Goal: Task Accomplishment & Management: Manage account settings

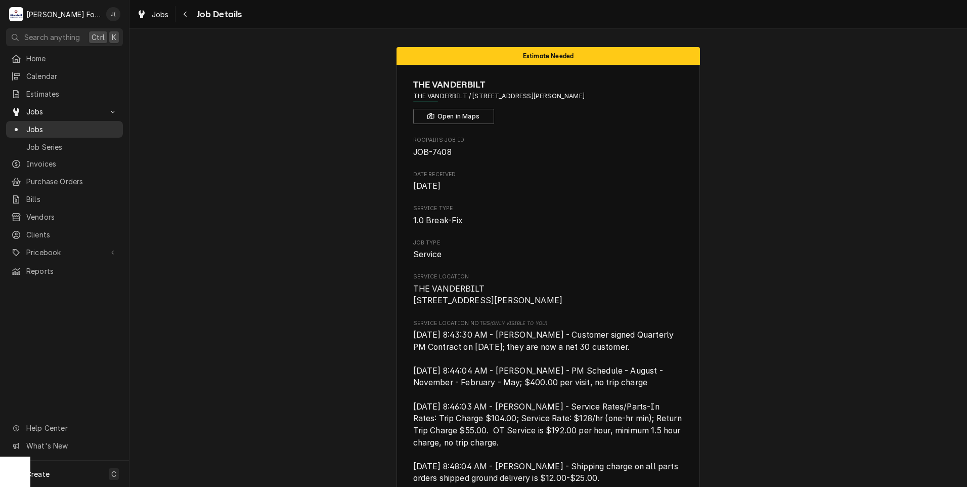
click at [52, 126] on span "Jobs" at bounding box center [72, 129] width 92 height 11
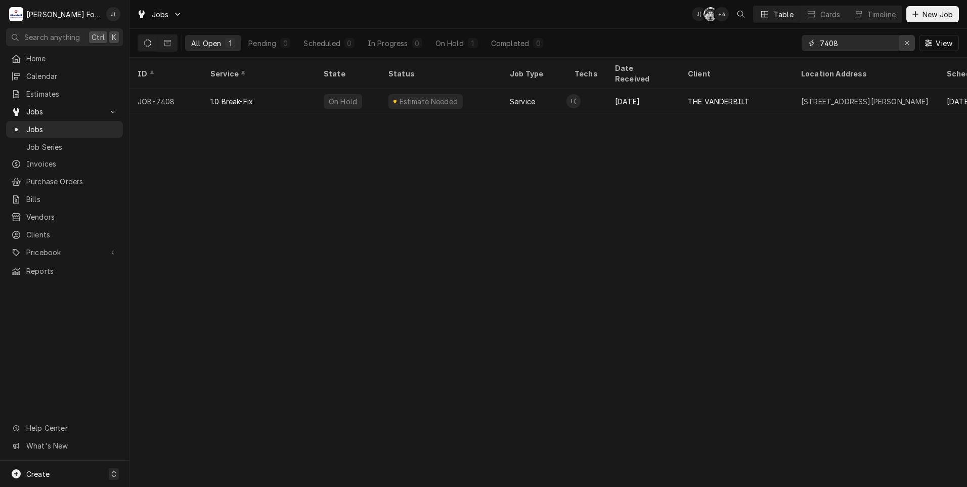
click at [905, 47] on div "Erase input" at bounding box center [907, 43] width 10 height 10
drag, startPoint x: 897, startPoint y: 46, endPoint x: 901, endPoint y: 39, distance: 7.7
click at [897, 45] on input "Dynamic Content Wrapper" at bounding box center [867, 43] width 95 height 16
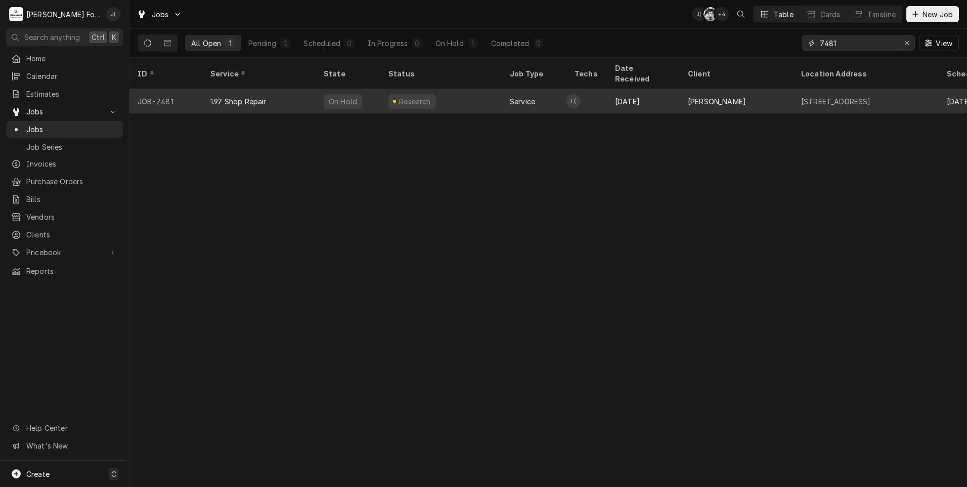
type input "7481"
click at [322, 96] on div "On Hold" at bounding box center [348, 101] width 65 height 24
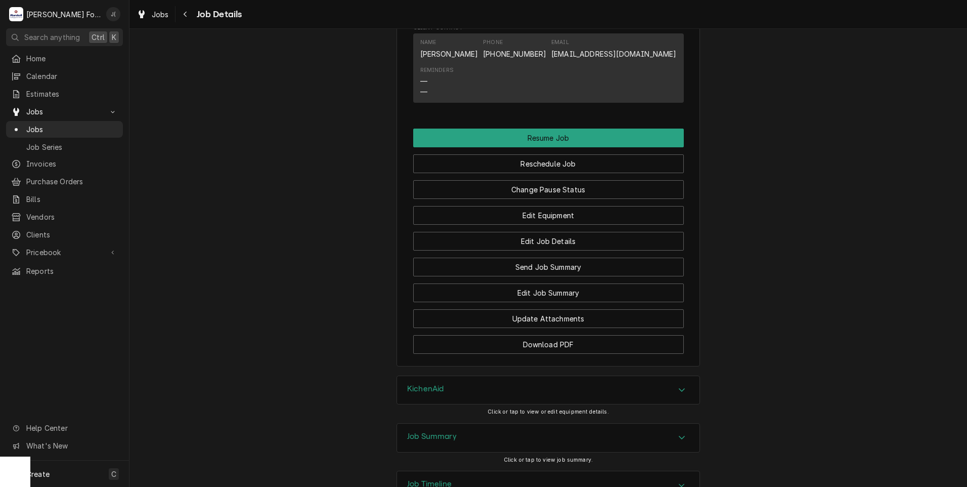
scroll to position [1039, 0]
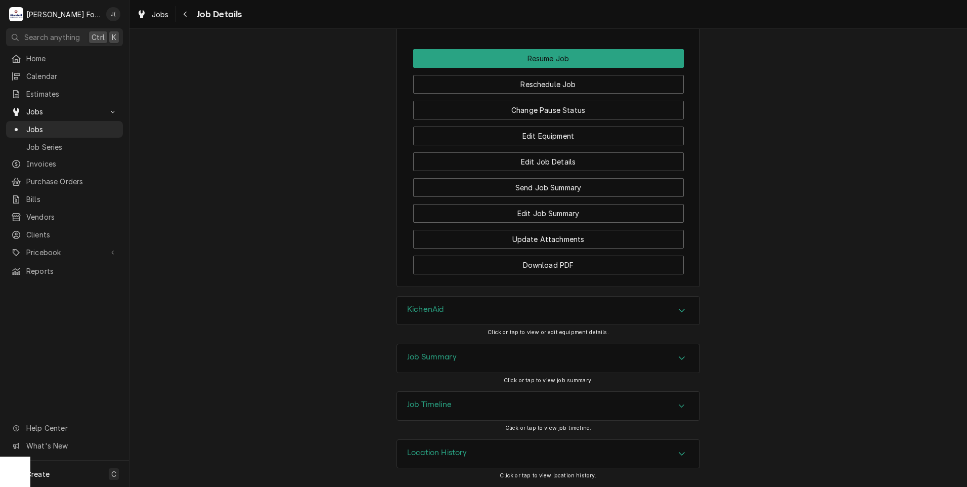
click at [430, 359] on h3 "Job Summary" at bounding box center [432, 357] width 50 height 10
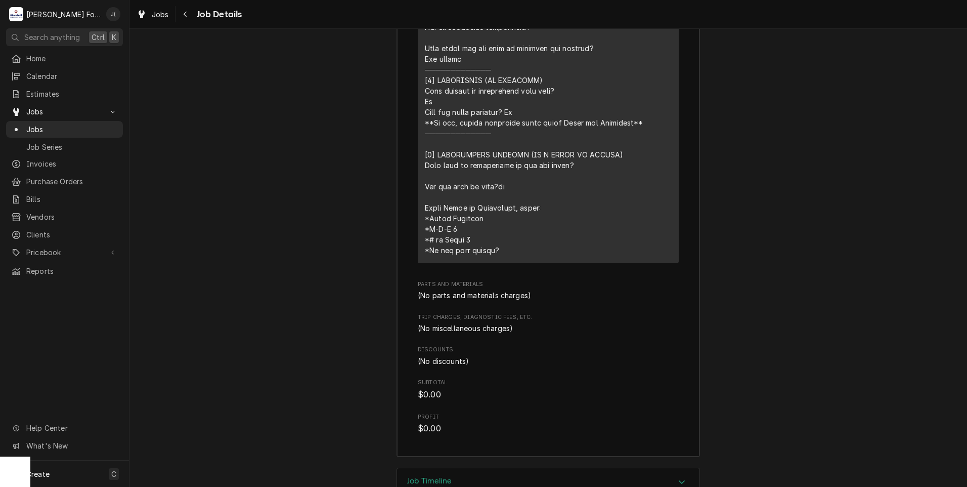
scroll to position [1734, 0]
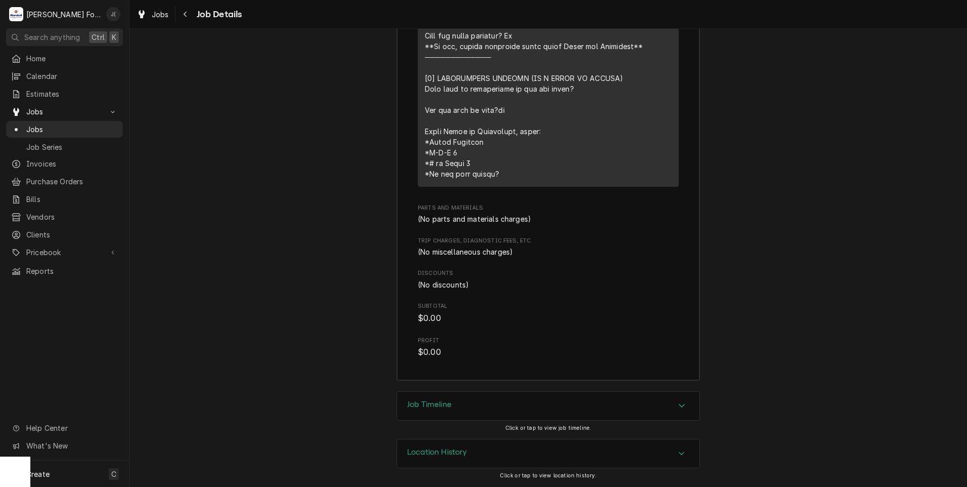
click at [463, 405] on div "Job Timeline" at bounding box center [548, 405] width 302 height 28
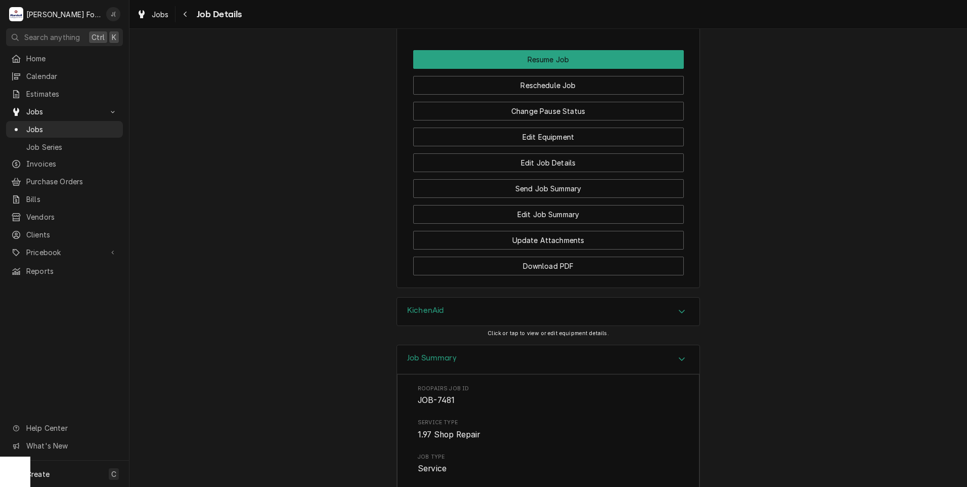
scroll to position [773, 0]
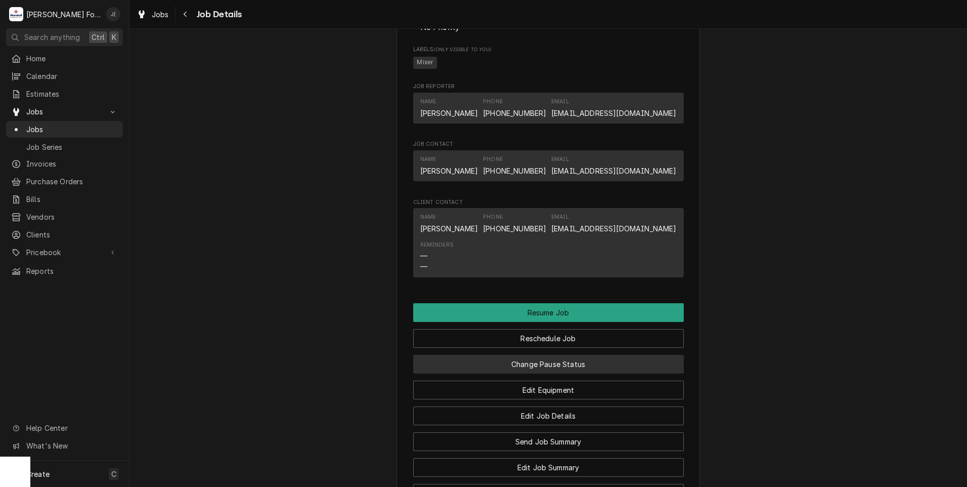
click at [566, 370] on button "Change Pause Status" at bounding box center [548, 364] width 271 height 19
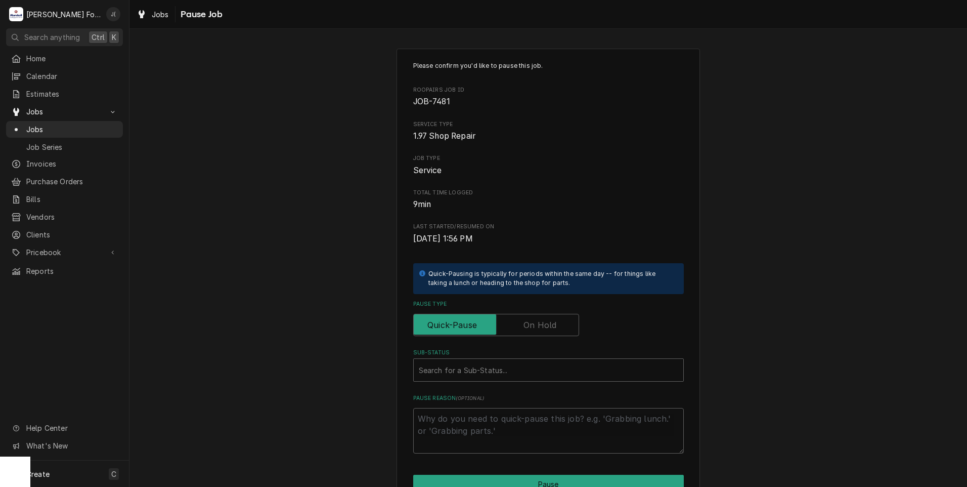
click at [533, 325] on label "Pause Type" at bounding box center [496, 325] width 166 height 22
click at [533, 325] on input "Pause Type" at bounding box center [496, 325] width 157 height 22
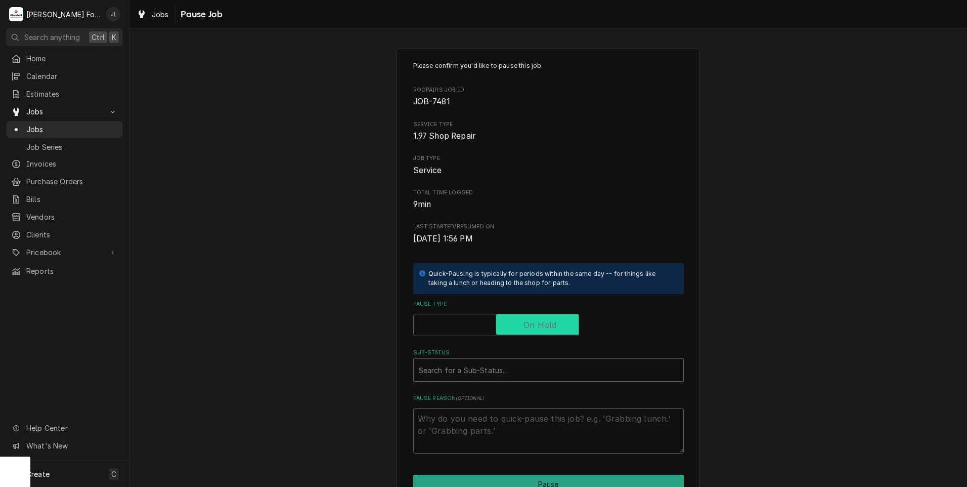
checkbox input "true"
click at [508, 373] on div "Sub-Status" at bounding box center [548, 370] width 259 height 18
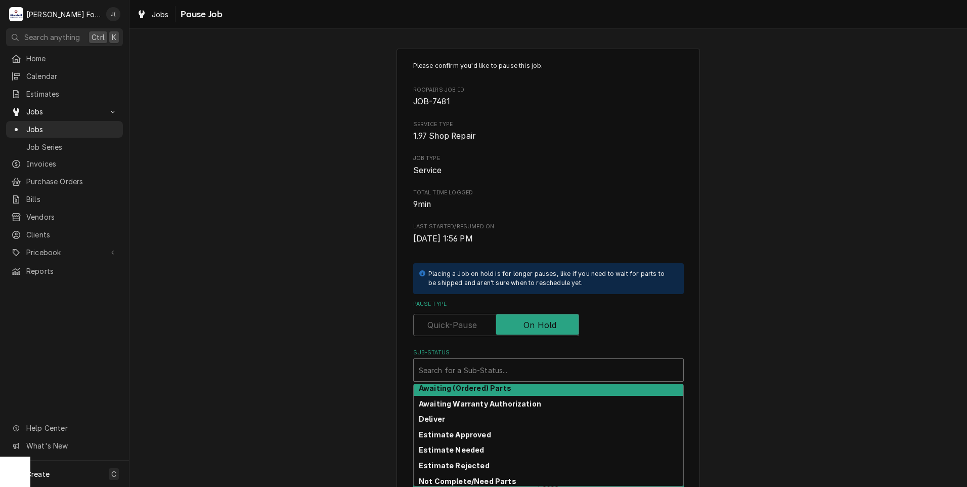
scroll to position [51, 0]
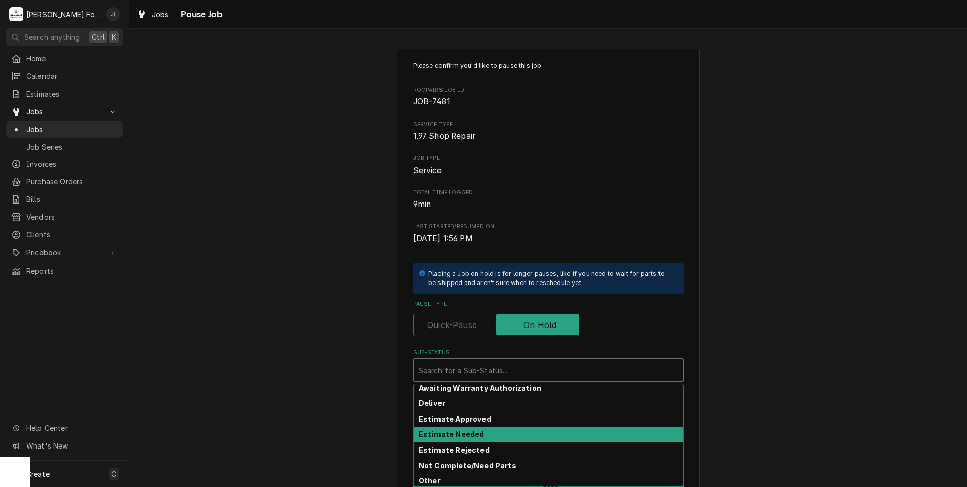
click at [479, 432] on div "Estimate Needed" at bounding box center [549, 434] width 270 height 16
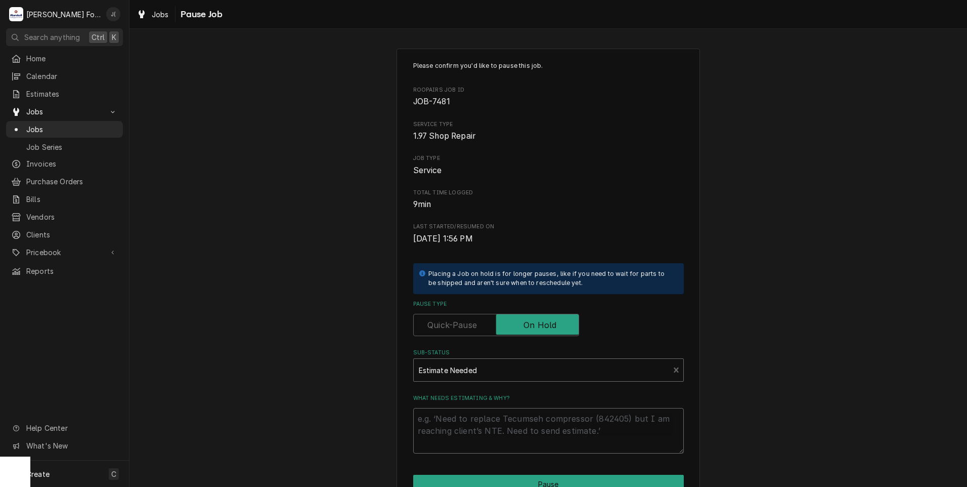
click at [479, 432] on textarea "What needs estimating & why?" at bounding box center [548, 431] width 271 height 46
type textarea "x"
type textarea "p"
type textarea "x"
type textarea "pr"
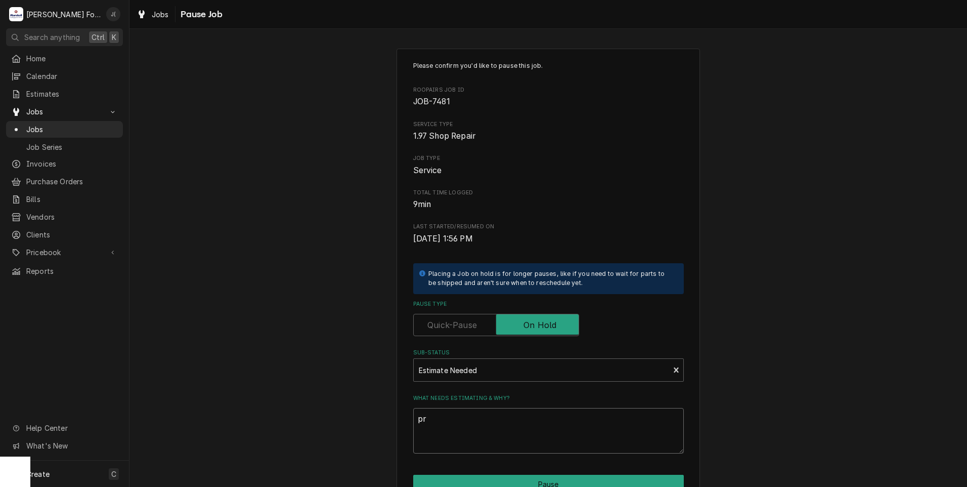
type textarea "x"
type textarea "pri"
type textarea "x"
type textarea "pric"
type textarea "x"
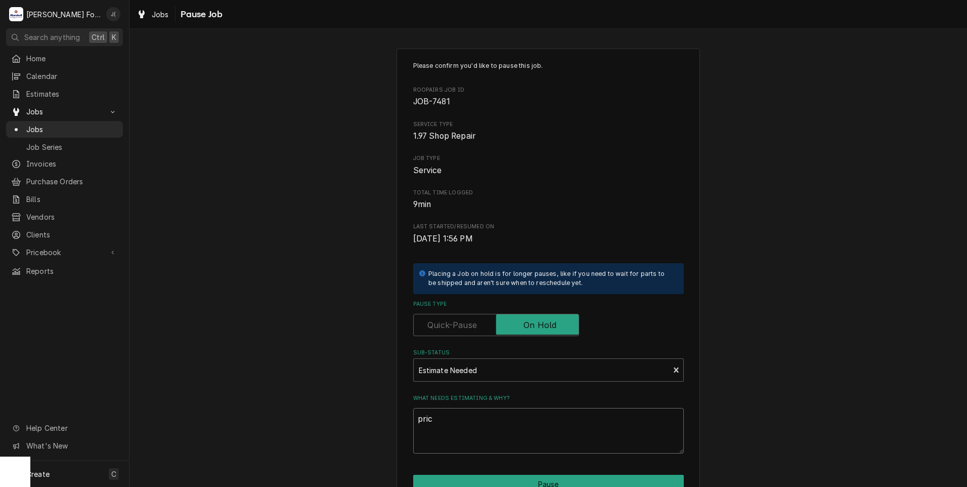
type textarea "price"
type textarea "x"
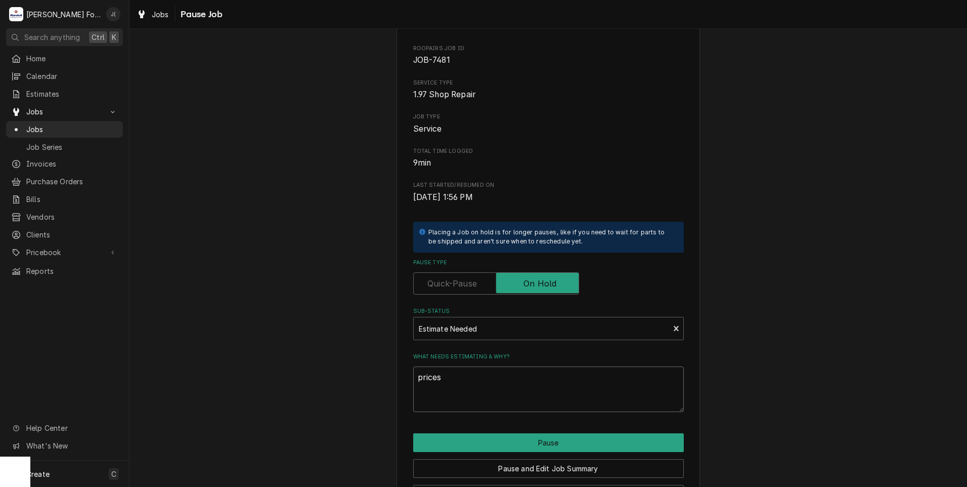
scroll to position [80, 0]
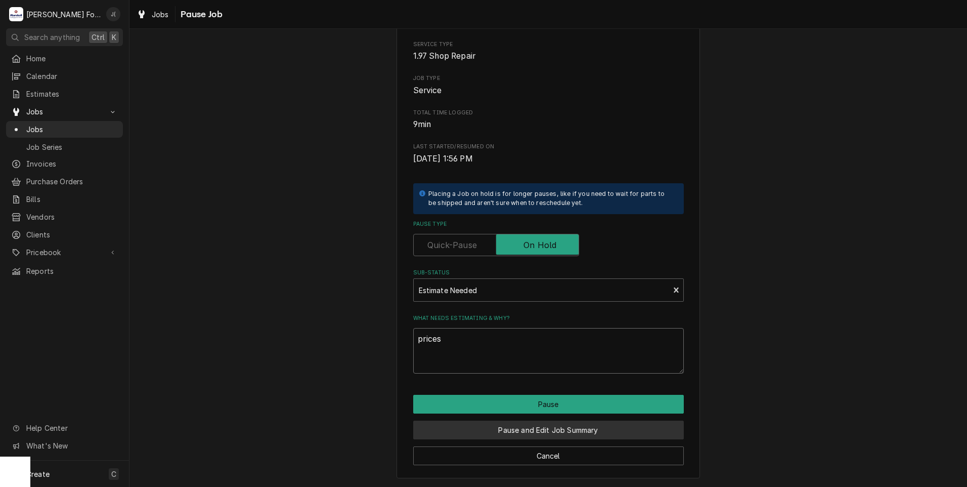
type textarea "prices"
click at [507, 435] on button "Pause and Edit Job Summary" at bounding box center [548, 429] width 271 height 19
type textarea "x"
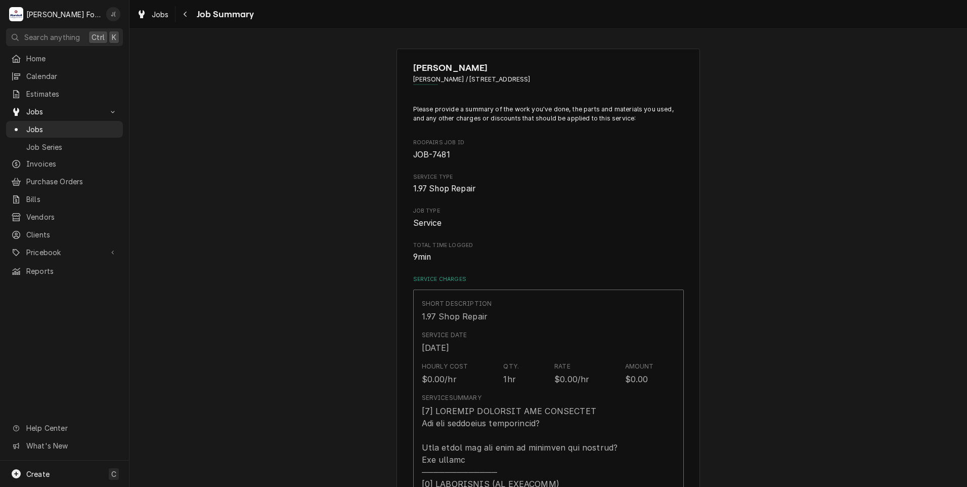
type textarea "x"
click at [57, 127] on span "Jobs" at bounding box center [72, 129] width 92 height 11
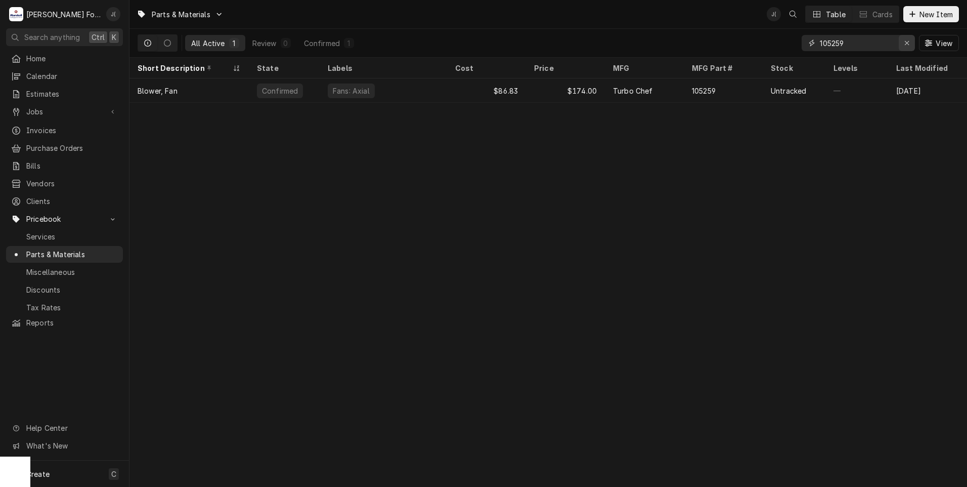
click at [909, 37] on button "Erase input" at bounding box center [907, 43] width 16 height 16
click at [867, 41] on input "Dynamic Content Wrapper" at bounding box center [867, 43] width 95 height 16
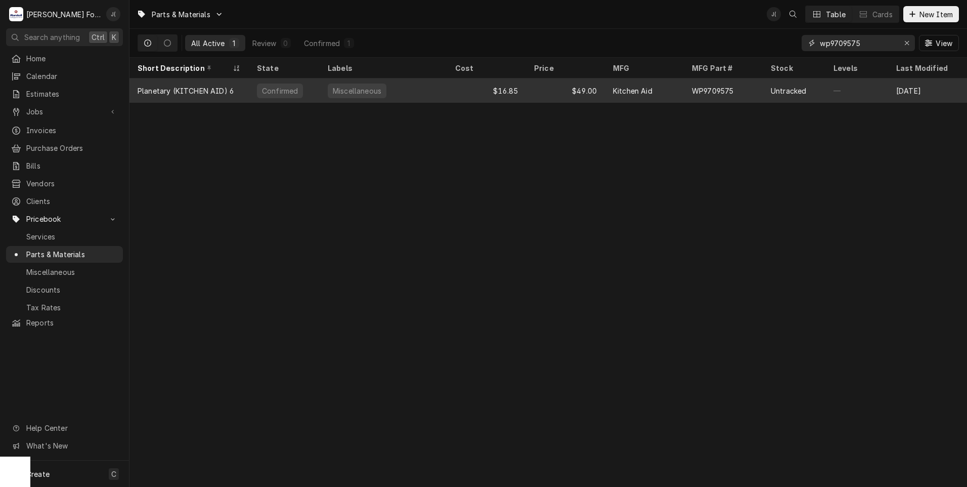
type input "wp9709575"
click at [568, 92] on div "$49.00" at bounding box center [565, 90] width 79 height 24
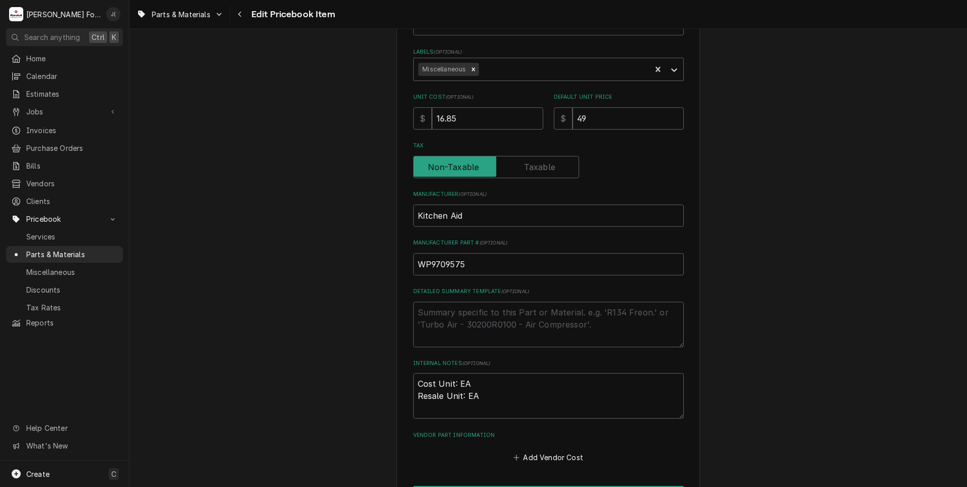
scroll to position [59, 0]
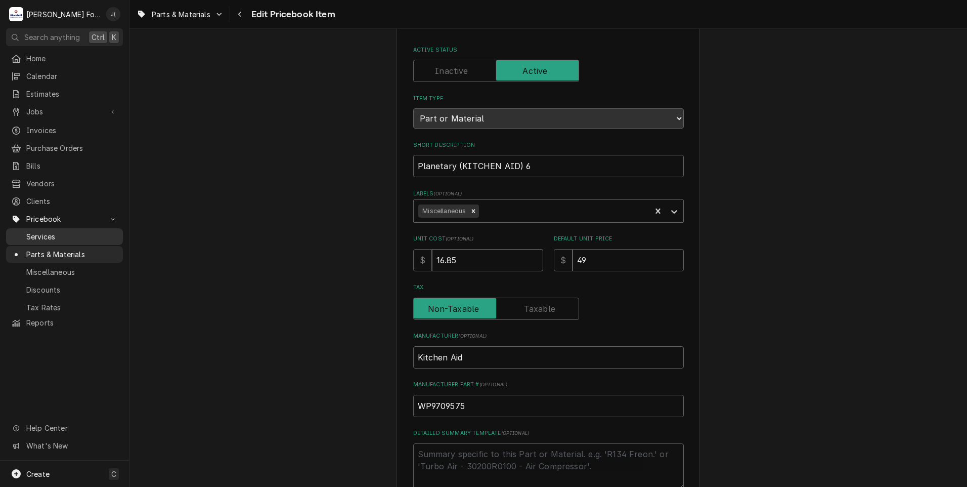
drag, startPoint x: 476, startPoint y: 259, endPoint x: 68, endPoint y: 230, distance: 409.7
click at [156, 232] on div "Use the fields below to edit this PriceBook item. Note that changes made here w…" at bounding box center [548, 337] width 838 height 713
type textarea "x"
type input "2"
type textarea "x"
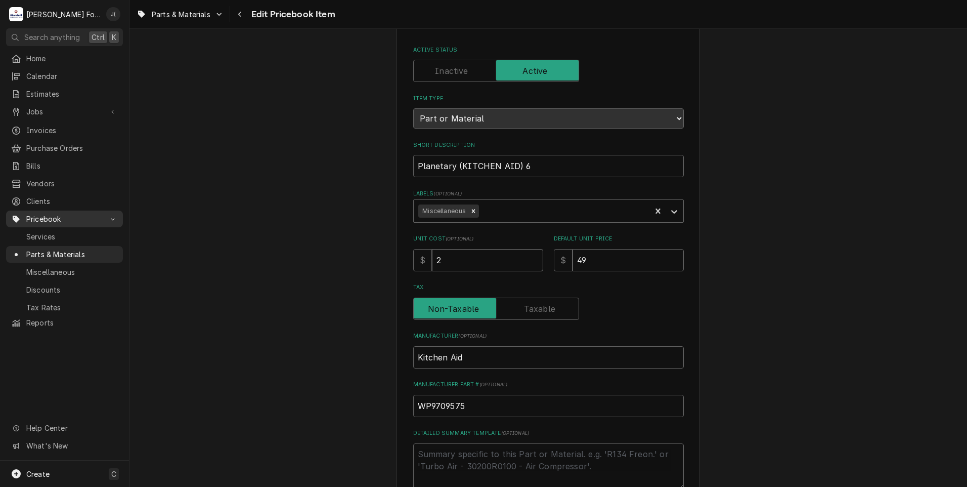
type input "22"
type textarea "x"
type input "22.8"
type textarea "x"
type input "22.86"
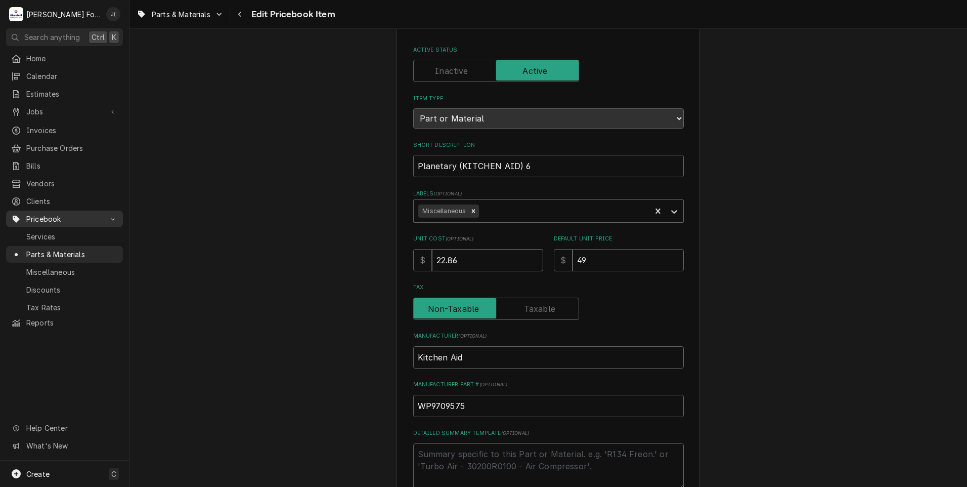
type textarea "x"
type input "22.8"
type textarea "x"
type input "22.89"
click at [462, 255] on input "22.89" at bounding box center [487, 260] width 111 height 22
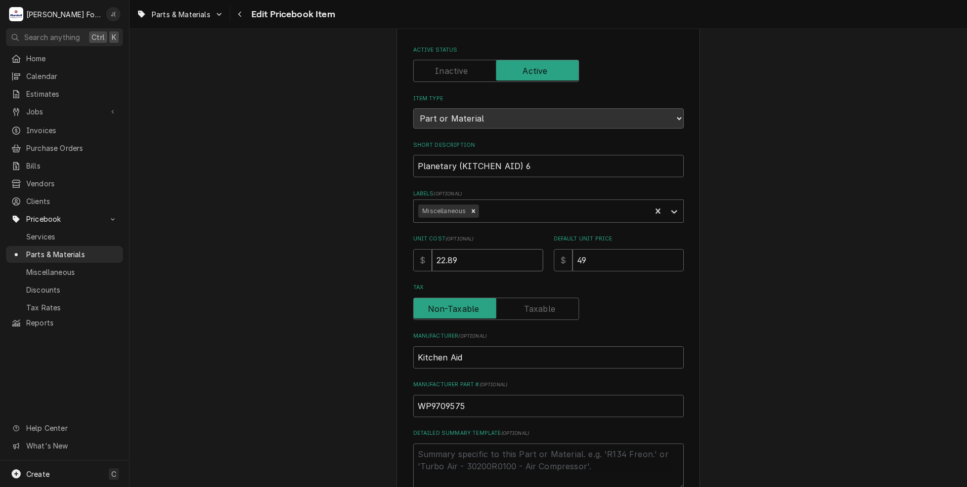
type textarea "x"
type input "22.8"
type textarea "x"
type input "22"
type textarea "x"
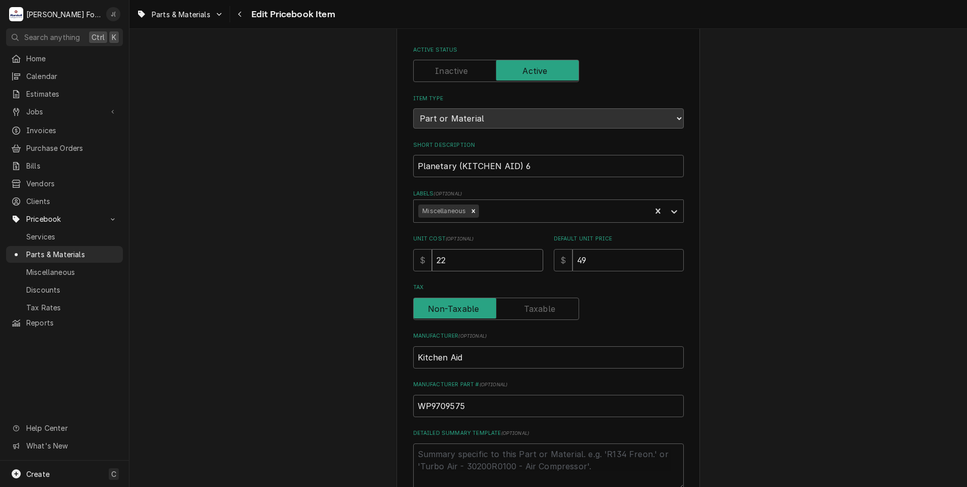
type input "22.7"
type textarea "x"
type input "22.76"
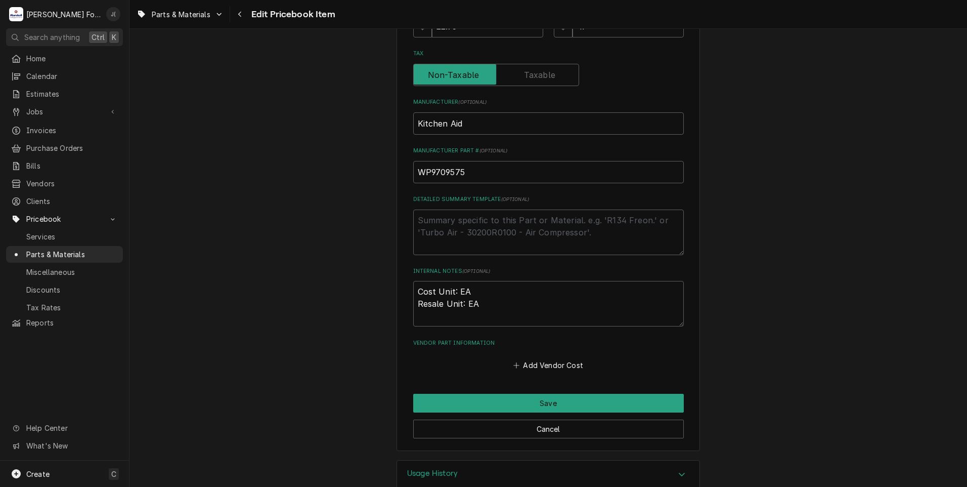
scroll to position [312, 0]
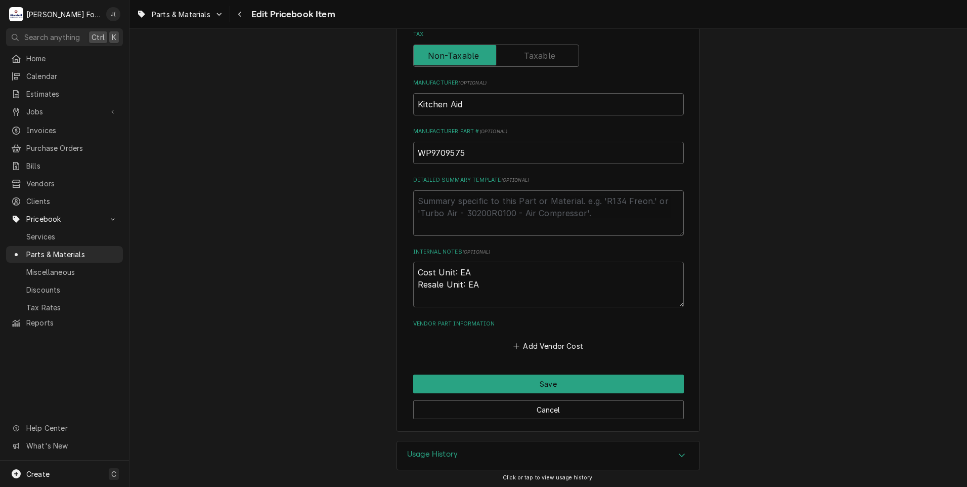
click at [535, 372] on div "Use the fields below to edit this PriceBook item. Note that changes made here w…" at bounding box center [548, 84] width 303 height 695
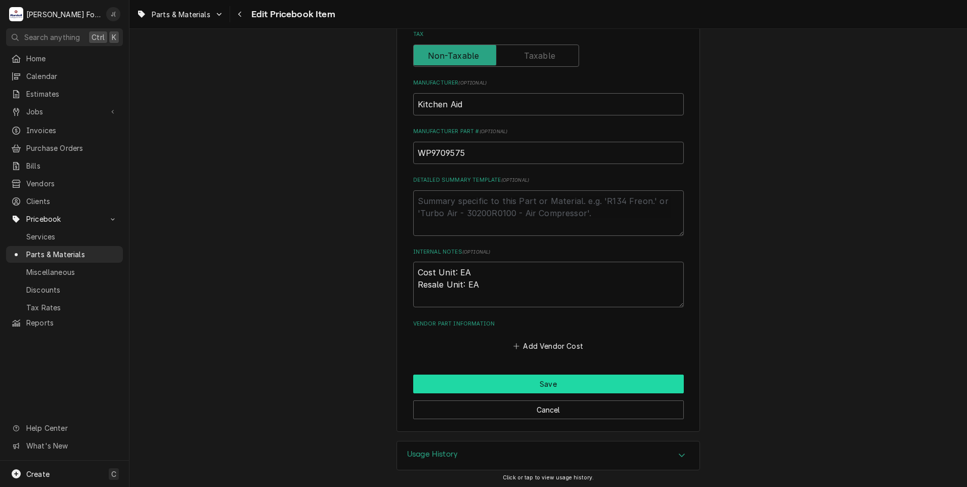
click at [532, 380] on button "Save" at bounding box center [548, 383] width 271 height 19
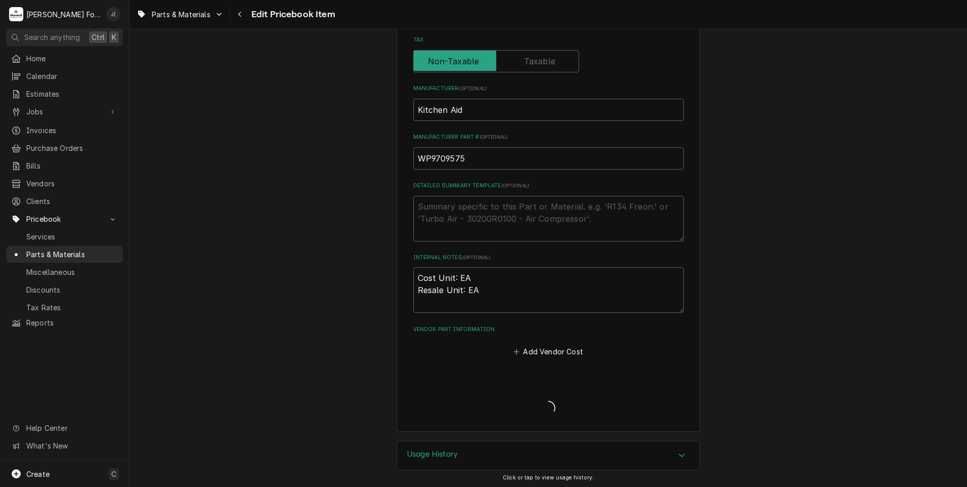
type textarea "x"
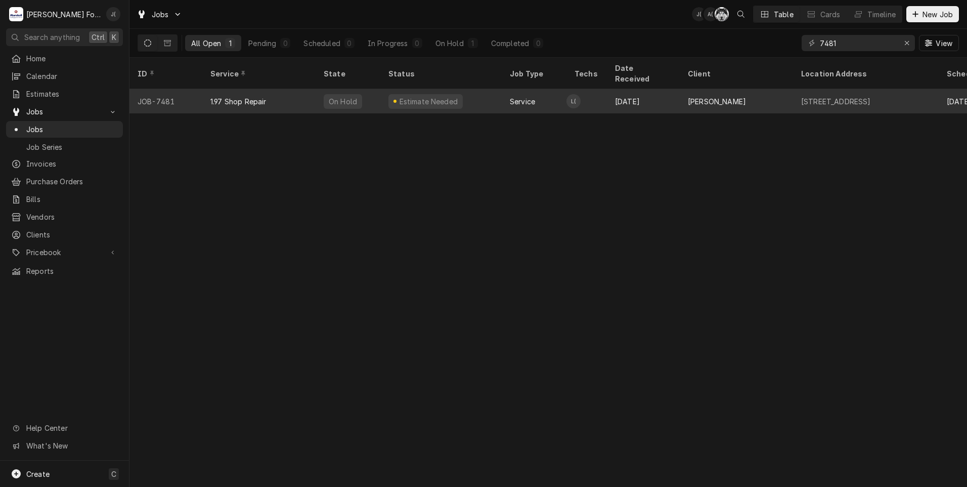
click at [211, 96] on div "1.97 Shop Repair" at bounding box center [238, 101] width 56 height 11
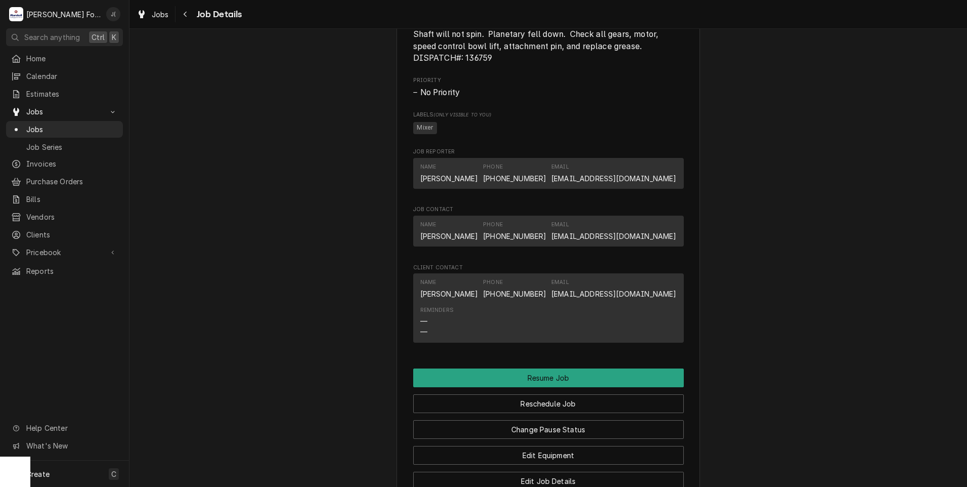
scroll to position [961, 0]
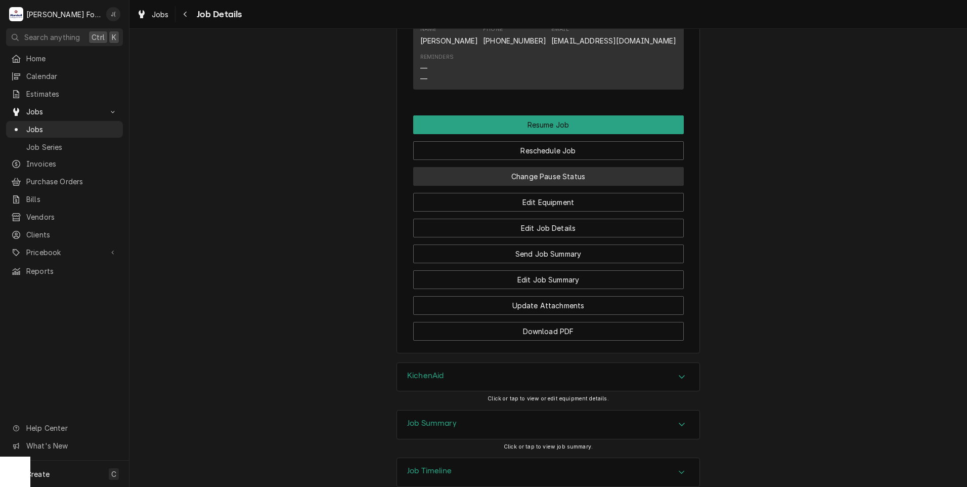
click at [510, 186] on button "Change Pause Status" at bounding box center [548, 176] width 271 height 19
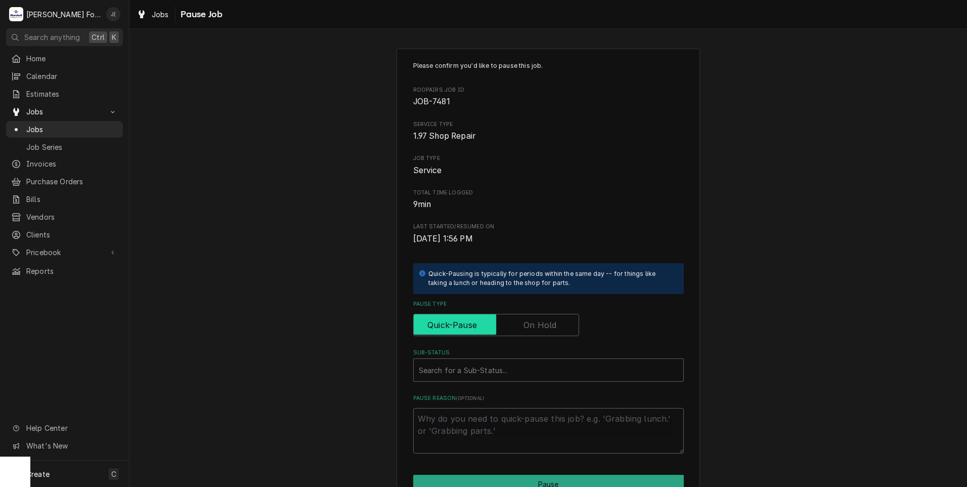
click at [555, 323] on input "Pause Type" at bounding box center [496, 325] width 157 height 22
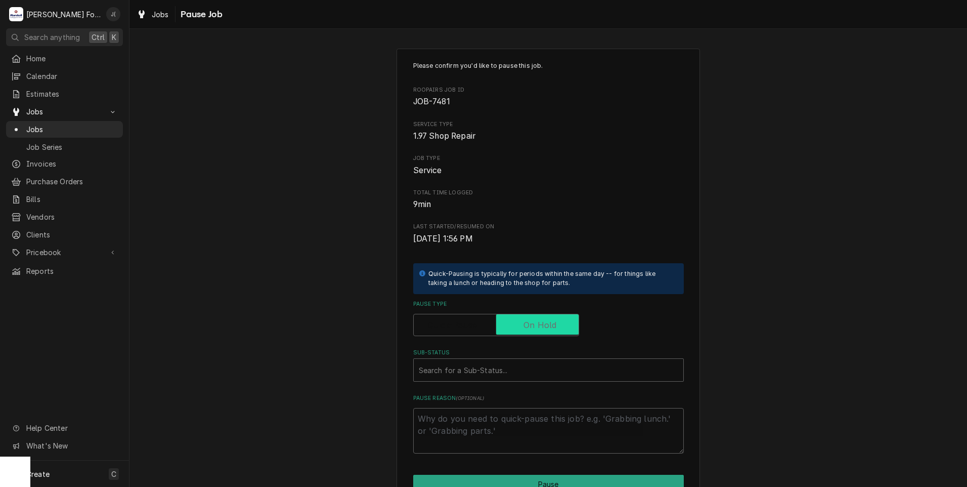
checkbox input "true"
click at [523, 365] on div "Sub-Status" at bounding box center [548, 370] width 259 height 18
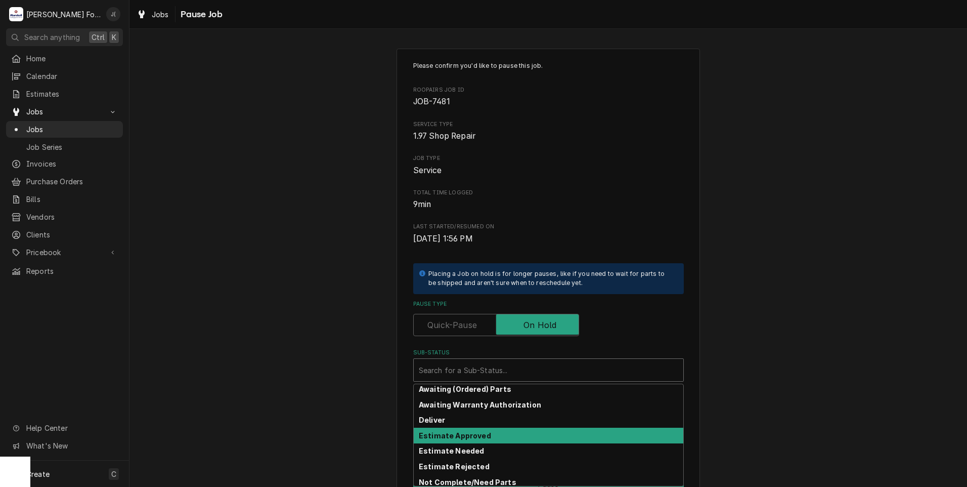
scroll to position [51, 0]
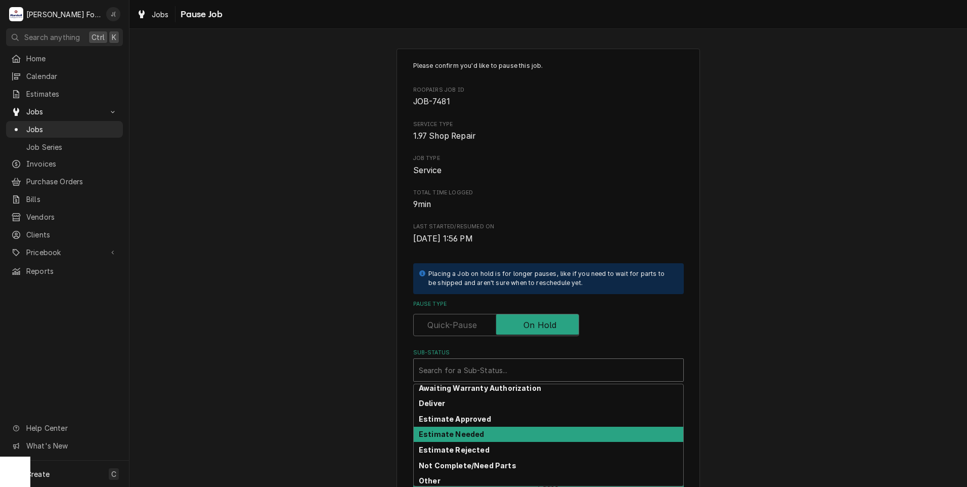
click at [487, 436] on div "Estimate Needed" at bounding box center [549, 434] width 270 height 16
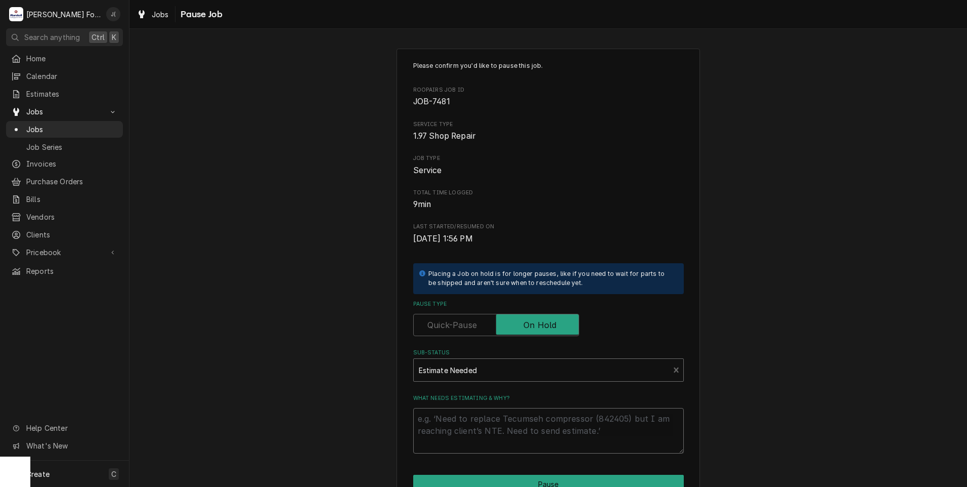
click at [487, 436] on textarea "What needs estimating & why?" at bounding box center [548, 431] width 271 height 46
type textarea "x"
type textarea "p"
type textarea "x"
type textarea "pr"
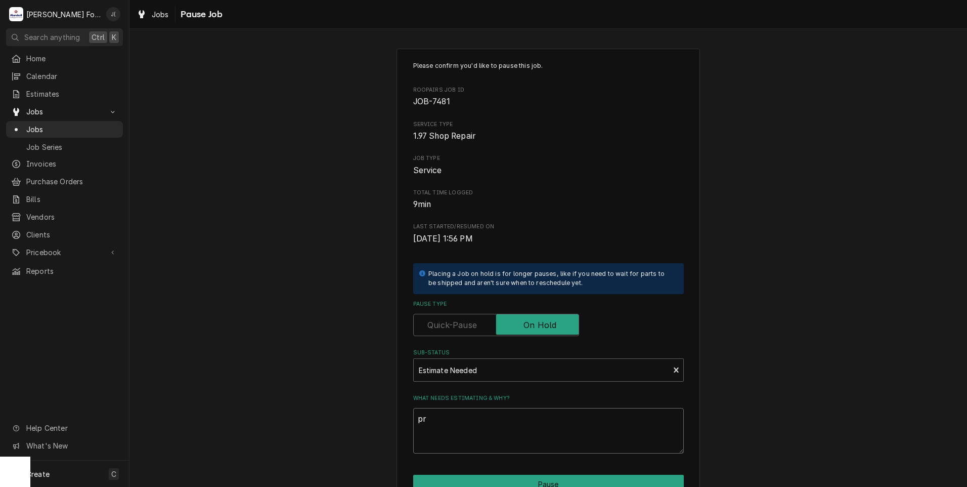
type textarea "x"
type textarea "pri"
type textarea "x"
type textarea "pric"
type textarea "x"
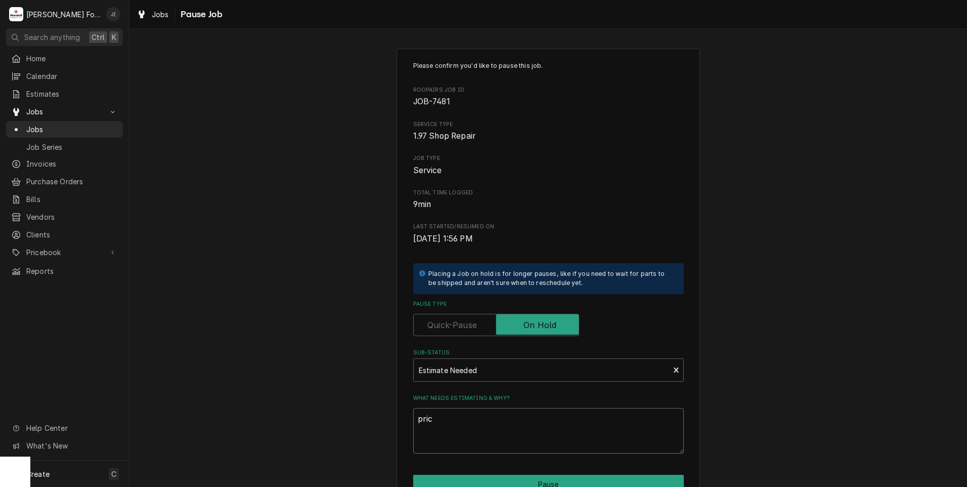
type textarea "price"
type textarea "x"
type textarea "prices"
type textarea "x"
type textarea "price"
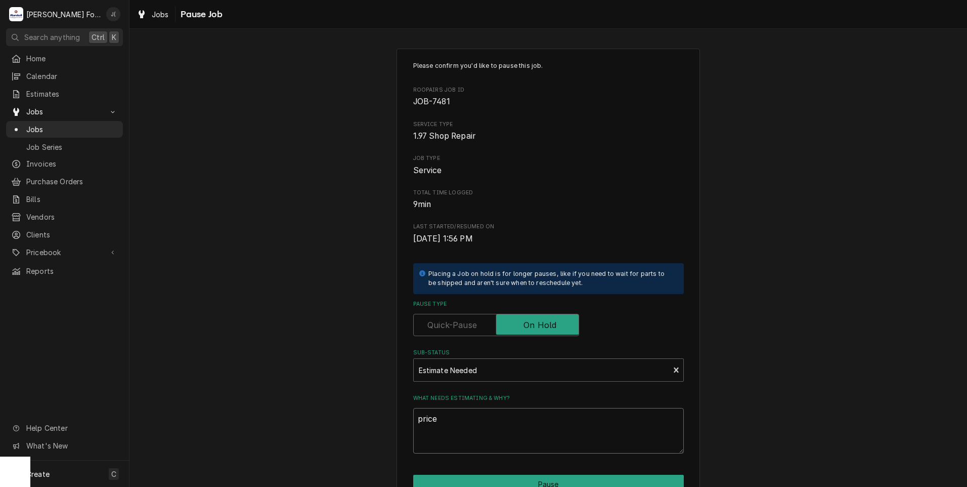
type textarea "x"
type textarea "pric"
type textarea "x"
type textarea "pri"
type textarea "x"
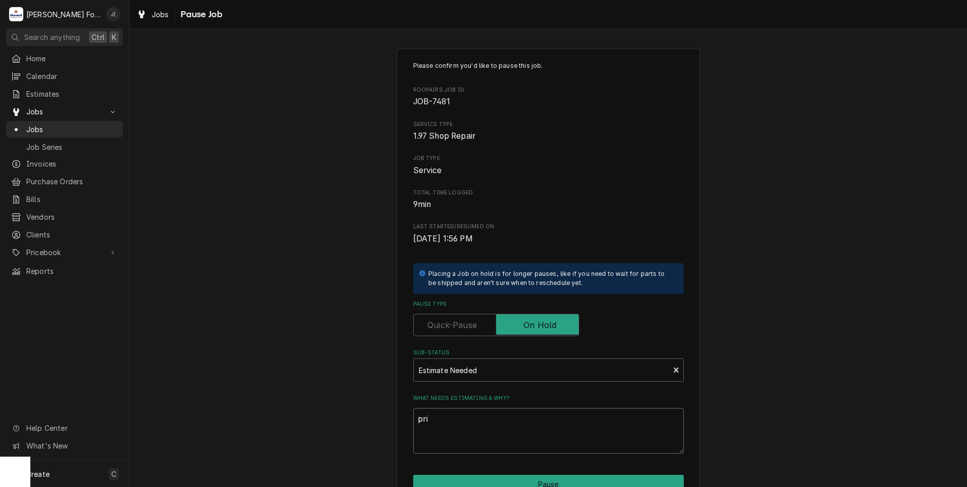
type textarea "pr"
type textarea "x"
type textarea "p"
type textarea "x"
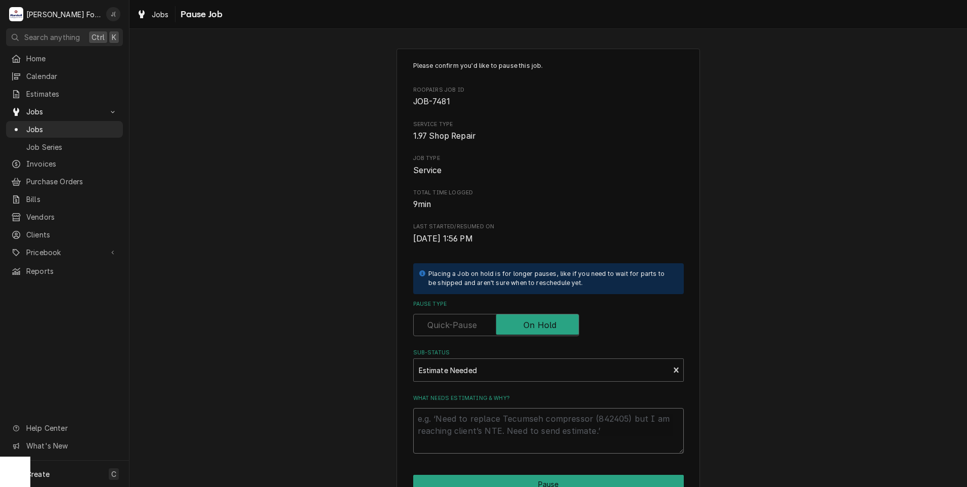
type textarea "P"
type textarea "x"
type textarea "PR"
type textarea "x"
type textarea "PRI"
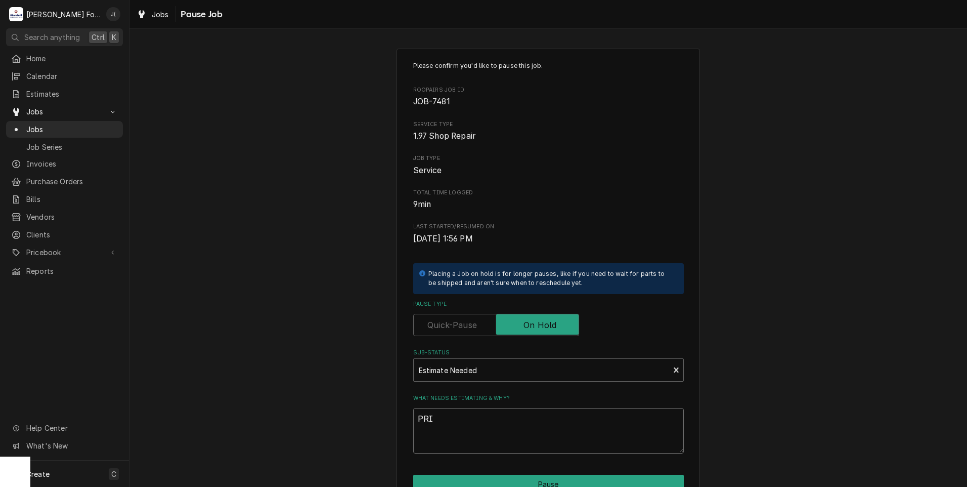
type textarea "x"
type textarea "PRIC"
type textarea "x"
type textarea "PRICE"
type textarea "x"
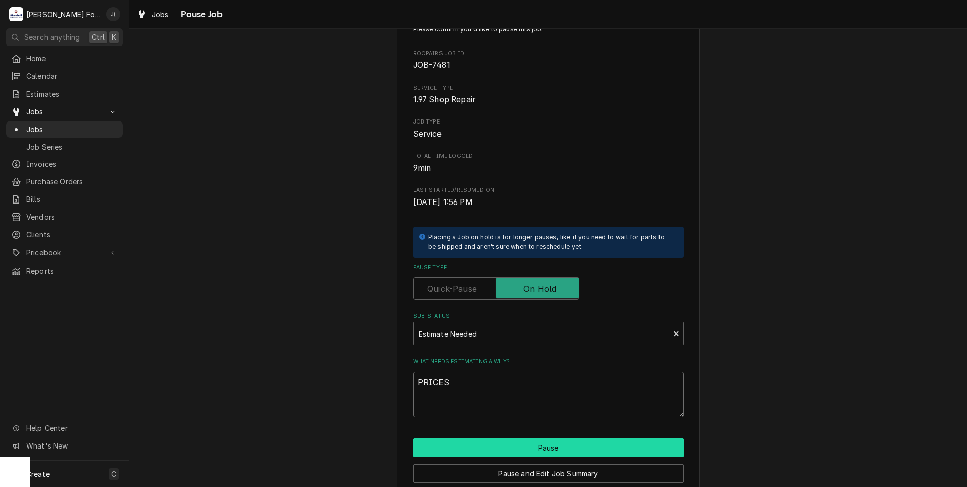
scroll to position [80, 0]
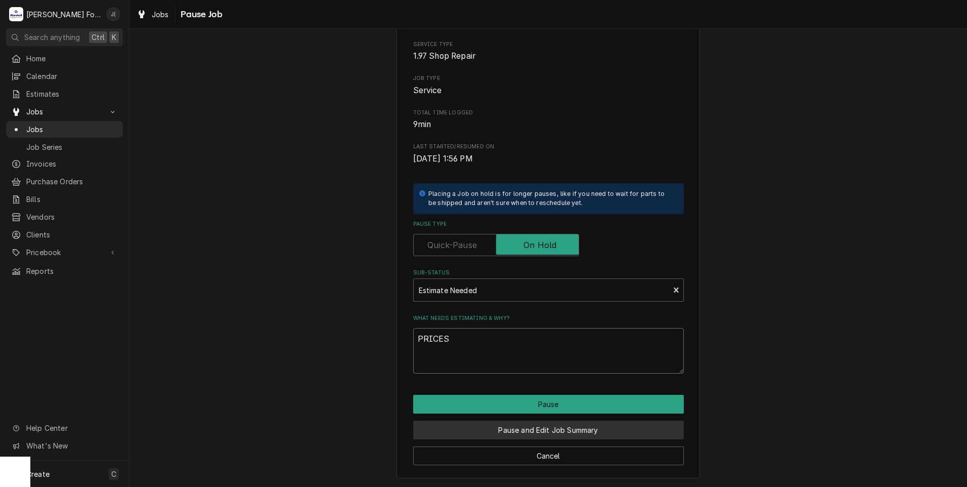
type textarea "PRICES"
click at [526, 434] on button "Pause and Edit Job Summary" at bounding box center [548, 429] width 271 height 19
type textarea "x"
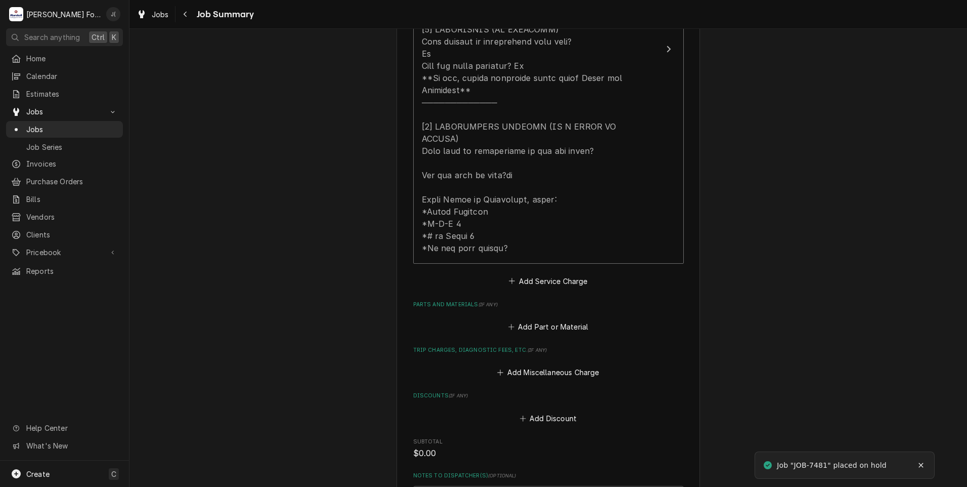
scroll to position [455, 0]
click at [553, 319] on button "Add Part or Material" at bounding box center [547, 326] width 83 height 14
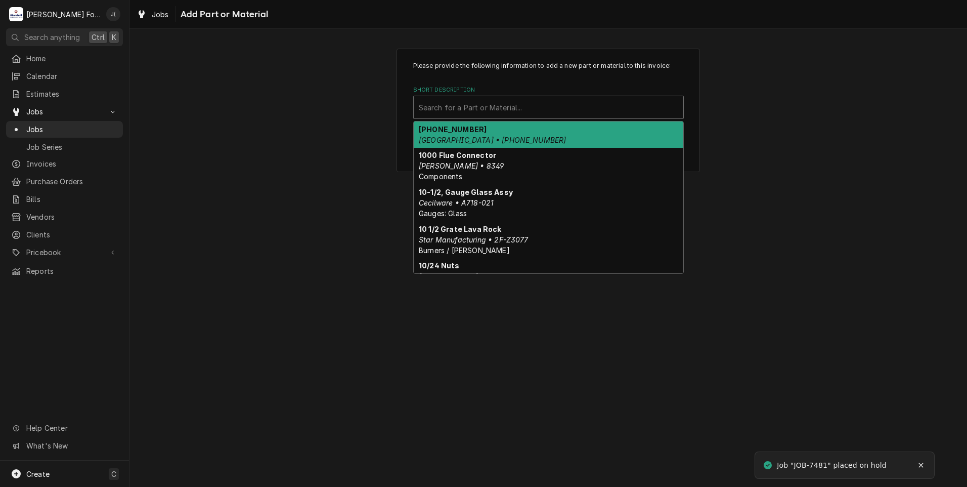
click at [484, 106] on div "Short Description" at bounding box center [548, 107] width 259 height 18
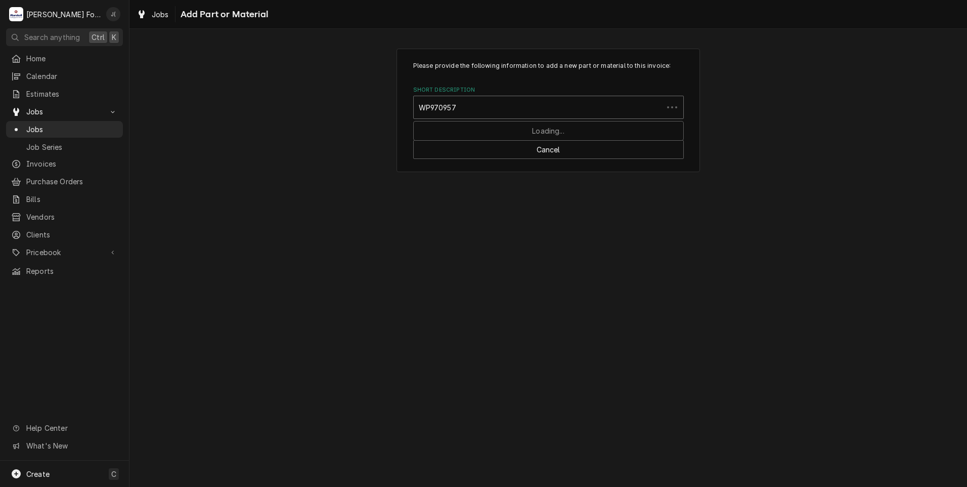
type input "WP9709575"
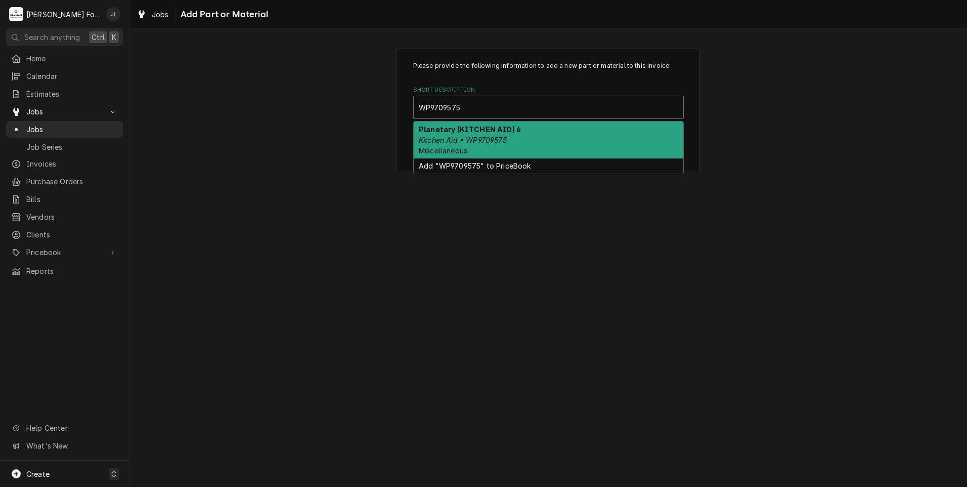
click at [469, 136] on em "Kitchen Aid • WP9709575" at bounding box center [463, 140] width 88 height 9
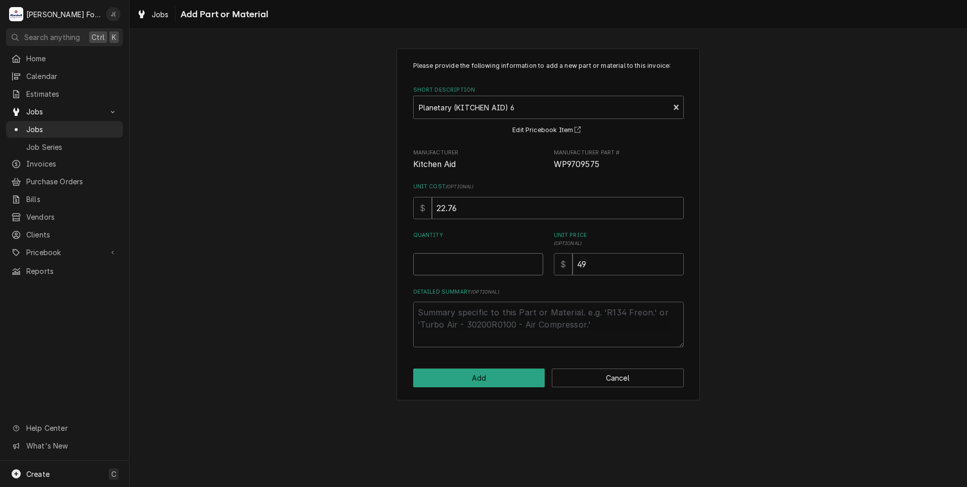
click at [467, 257] on input "Quantity" at bounding box center [478, 264] width 130 height 22
type textarea "x"
type input "1"
click at [521, 383] on button "Add" at bounding box center [479, 377] width 132 height 19
type textarea "x"
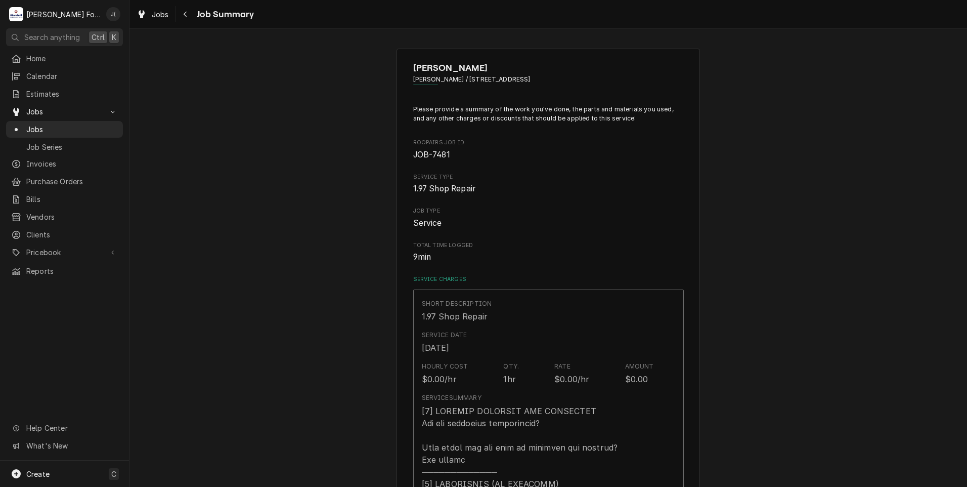
scroll to position [455, 0]
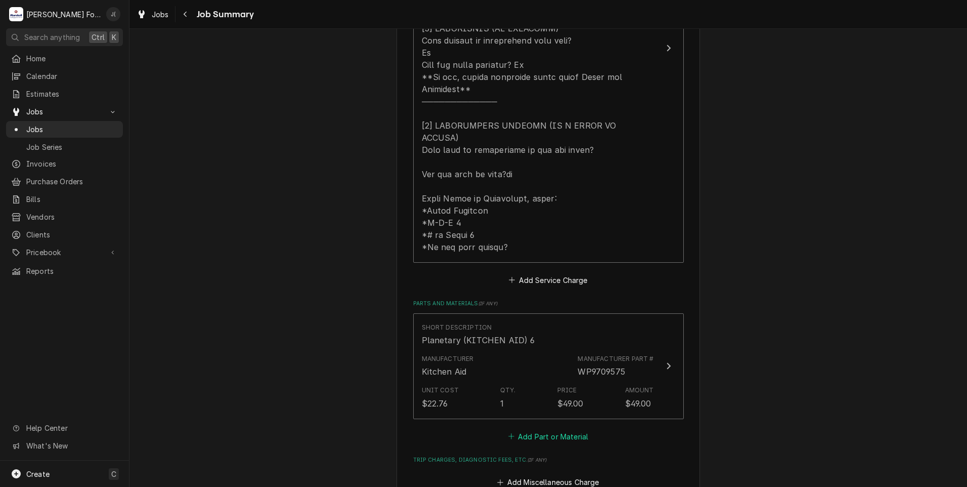
click at [548, 429] on button "Add Part or Material" at bounding box center [547, 436] width 83 height 14
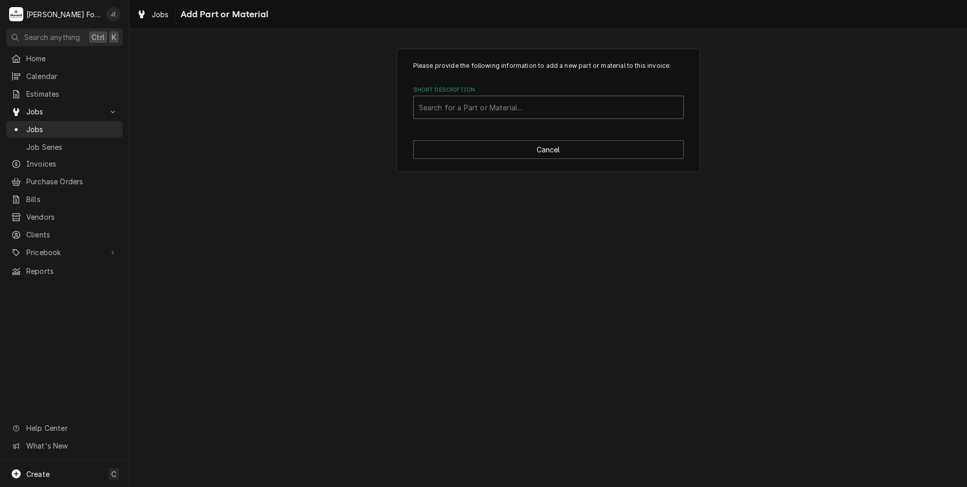
click at [515, 108] on div "Short Description" at bounding box center [548, 107] width 259 height 18
type input "SSDT"
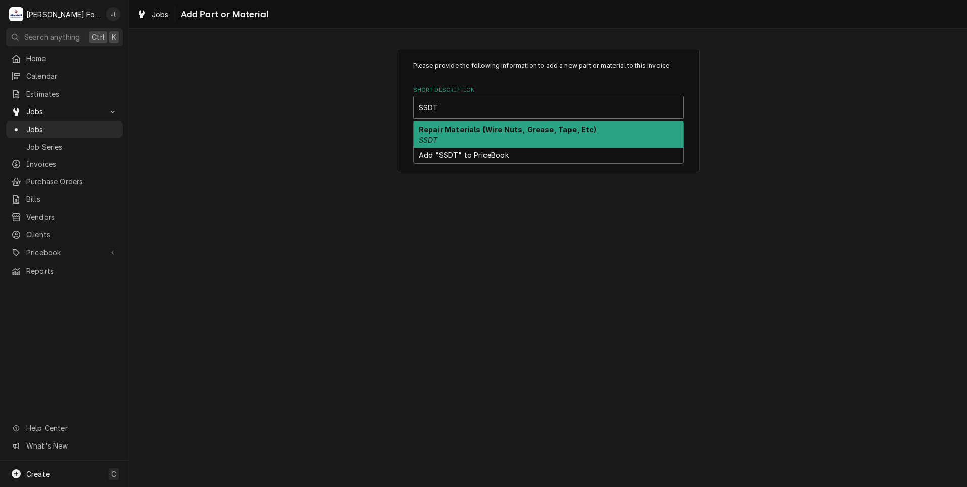
click at [439, 133] on div "Repair Materials (Wire Nuts, Grease, Tape, Etc) SSDT" at bounding box center [549, 134] width 270 height 26
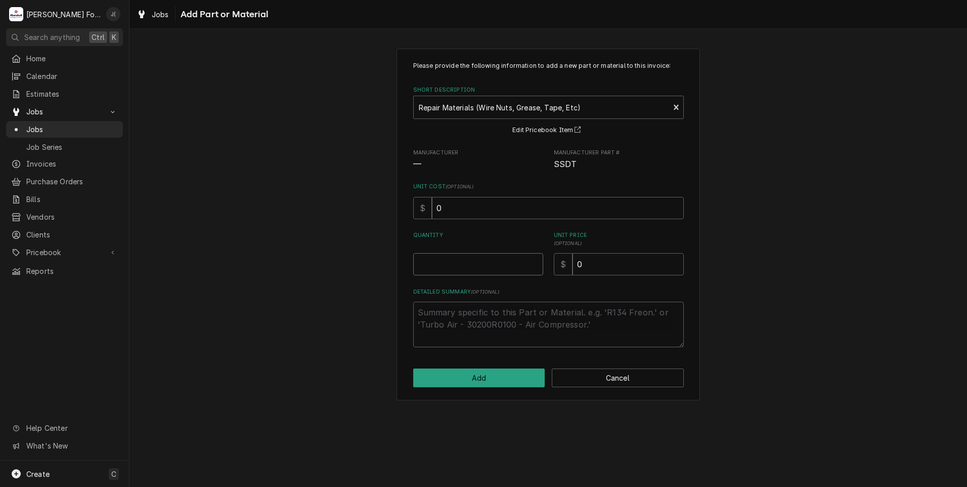
click at [461, 257] on input "Quantity" at bounding box center [478, 264] width 130 height 22
type textarea "x"
type input "1"
type textarea "x"
type input "2"
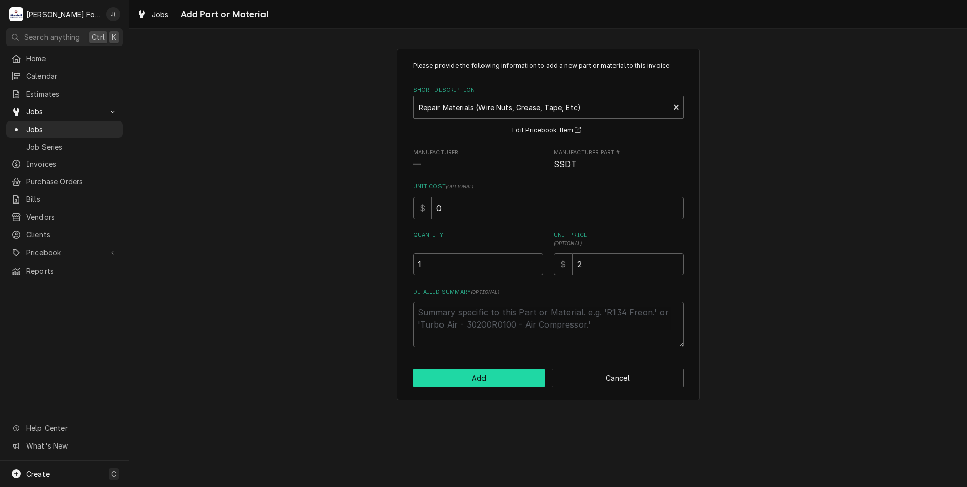
click at [506, 373] on button "Add" at bounding box center [479, 377] width 132 height 19
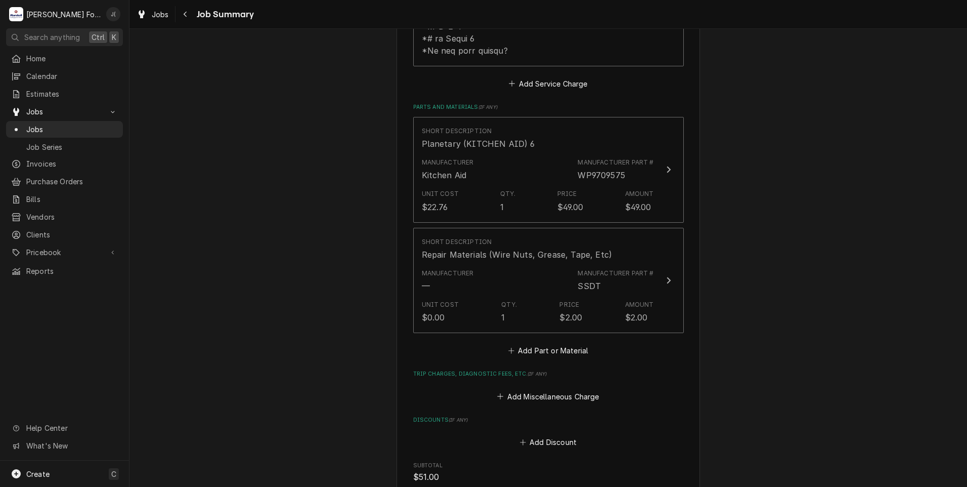
scroll to position [809, 0]
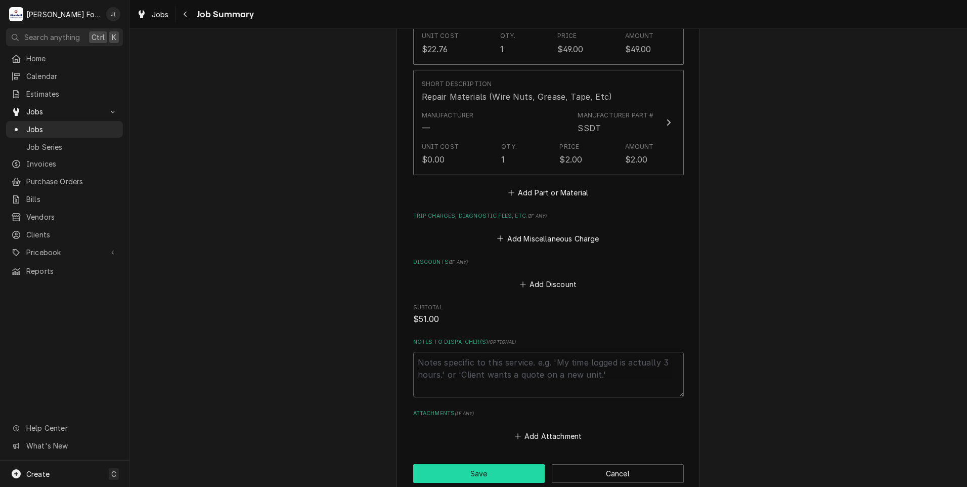
click at [479, 464] on button "Save" at bounding box center [479, 473] width 132 height 19
type textarea "x"
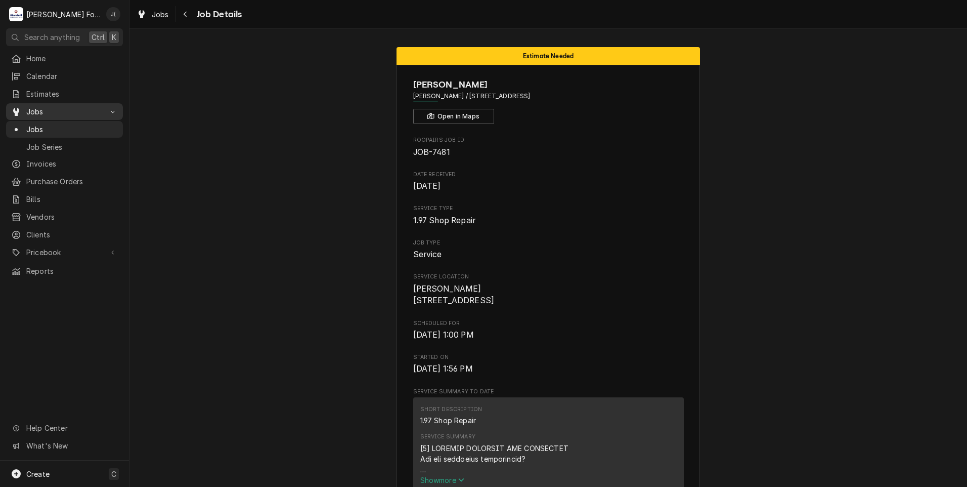
click at [34, 109] on span "Jobs" at bounding box center [64, 111] width 76 height 11
click at [35, 108] on span "Jobs" at bounding box center [64, 111] width 76 height 11
click at [47, 146] on span "Job Series" at bounding box center [72, 147] width 92 height 11
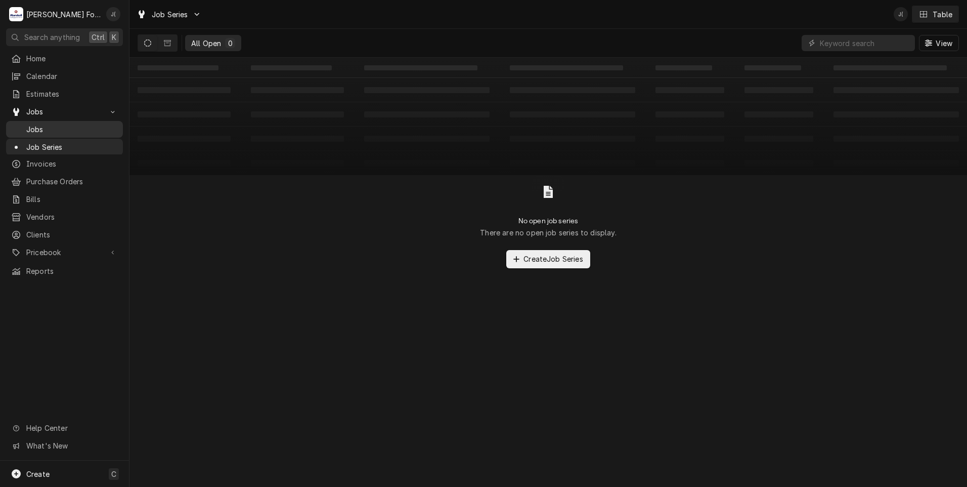
click at [36, 124] on span "Jobs" at bounding box center [72, 129] width 92 height 11
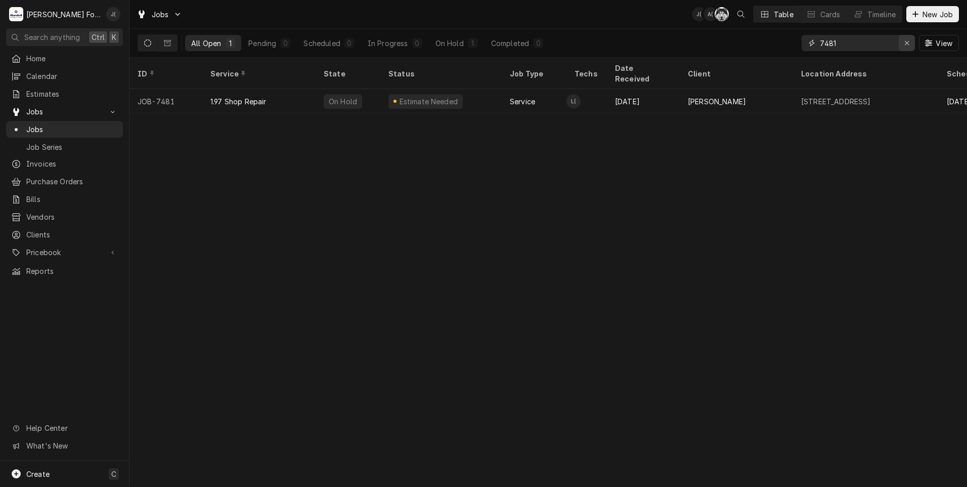
click at [909, 45] on icon "Erase input" at bounding box center [907, 42] width 6 height 7
click at [892, 42] on input "Dynamic Content Wrapper" at bounding box center [867, 43] width 95 height 16
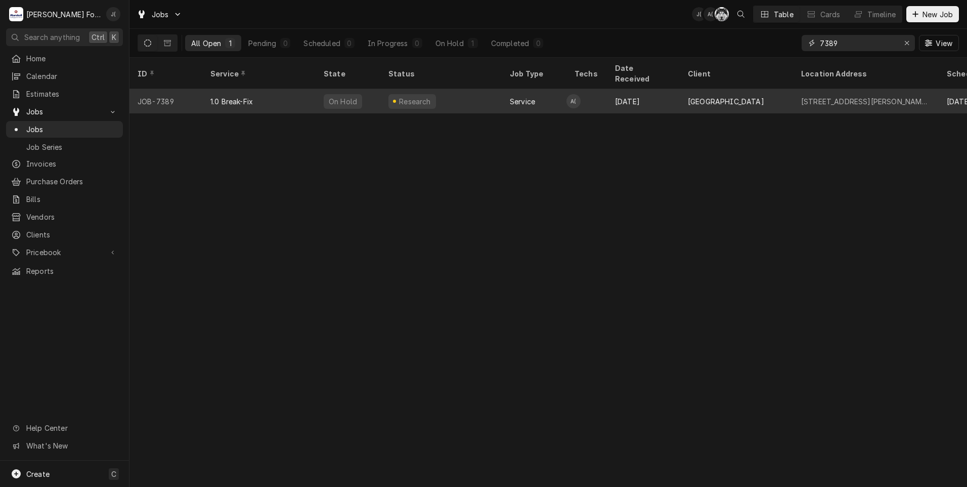
type input "7389"
click at [463, 90] on div "Research" at bounding box center [440, 101] width 121 height 24
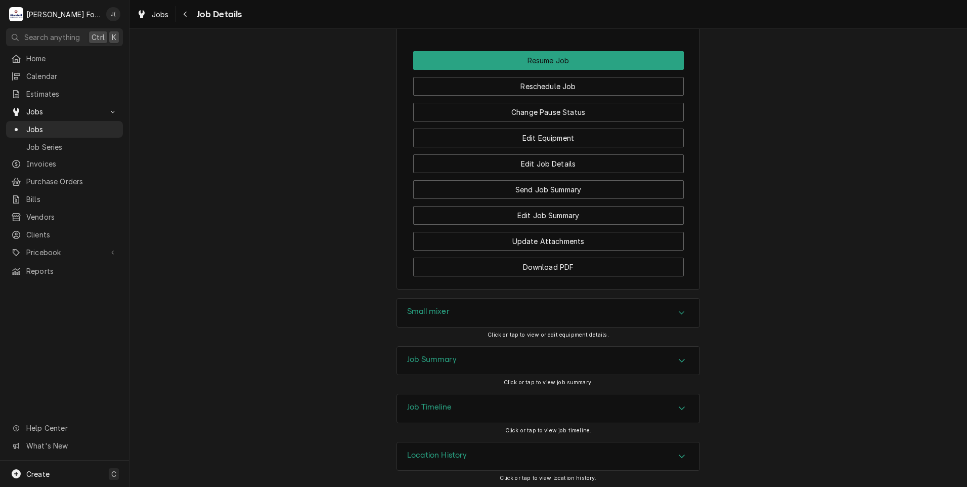
scroll to position [1062, 0]
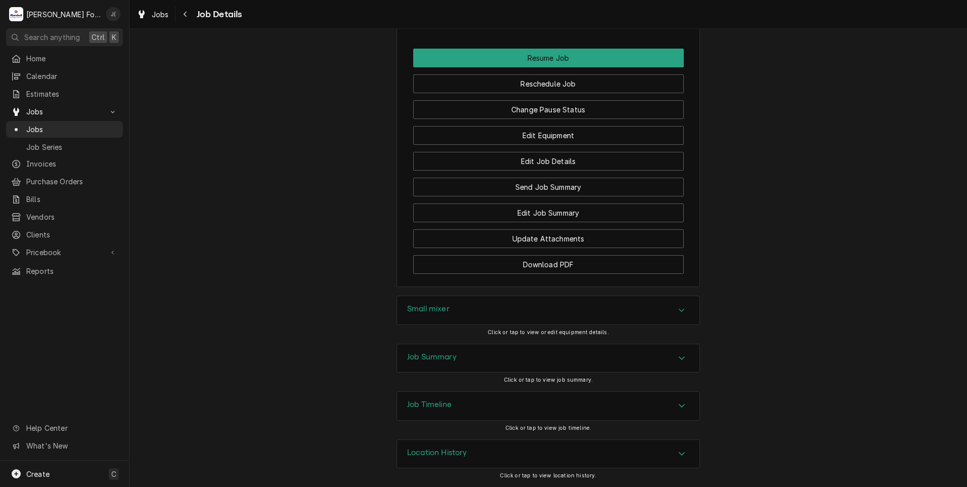
click at [428, 368] on div "Job Summary" at bounding box center [548, 358] width 302 height 28
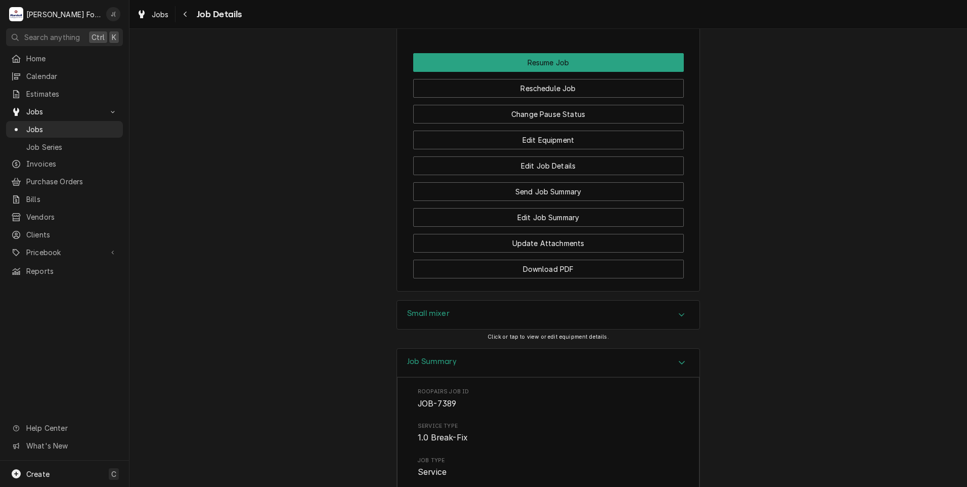
scroll to position [1023, 0]
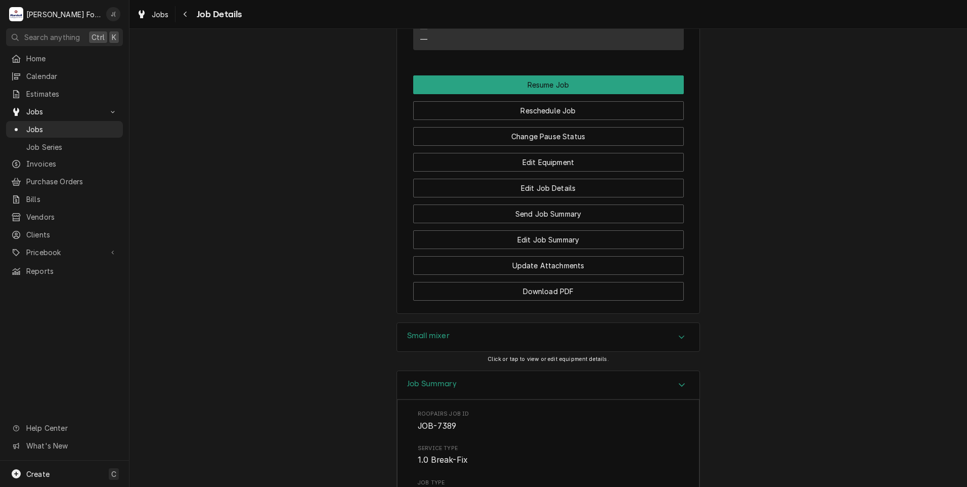
click at [464, 349] on div "Small mixer" at bounding box center [548, 337] width 302 height 28
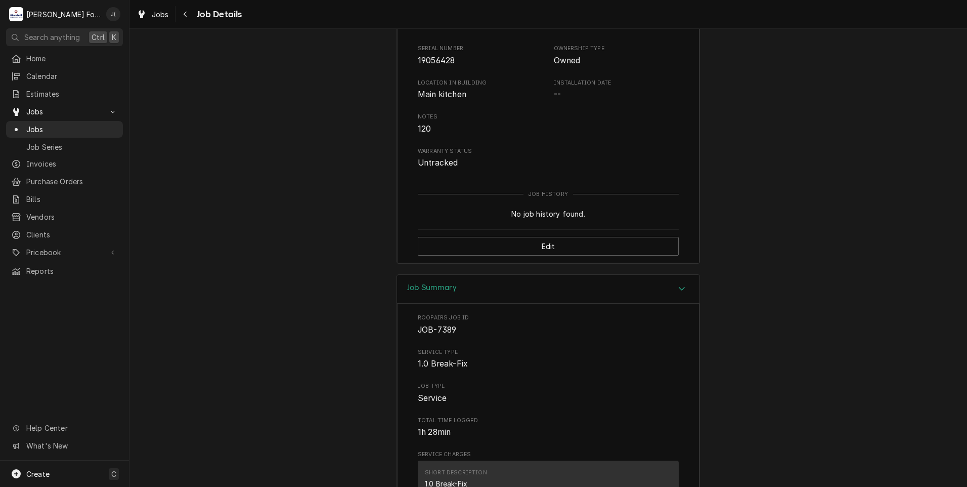
scroll to position [1211, 0]
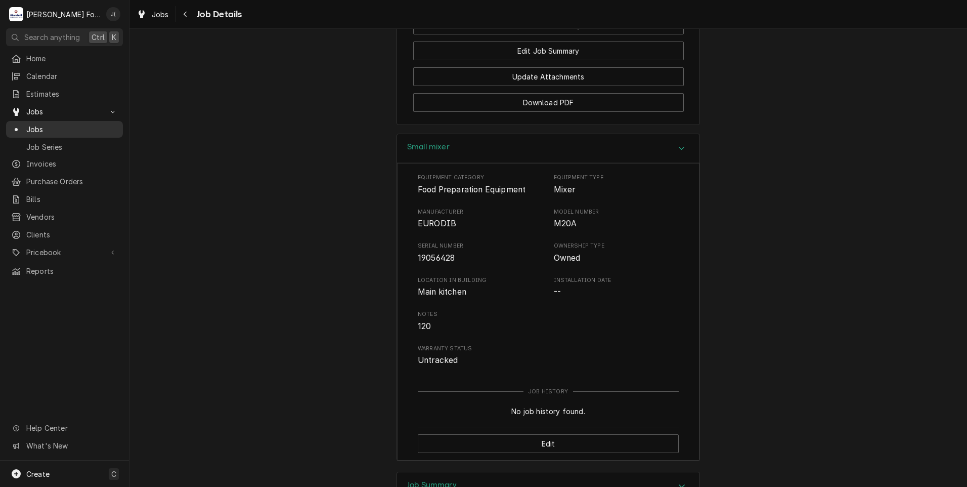
click at [79, 130] on span "Jobs" at bounding box center [72, 129] width 92 height 11
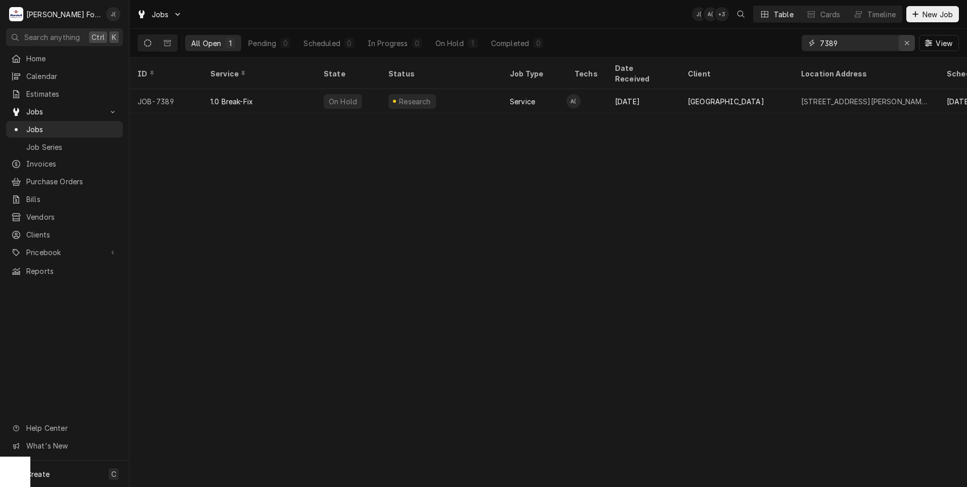
click at [909, 44] on icon "Erase input" at bounding box center [907, 42] width 6 height 7
click at [881, 41] on input "Dynamic Content Wrapper" at bounding box center [867, 43] width 95 height 16
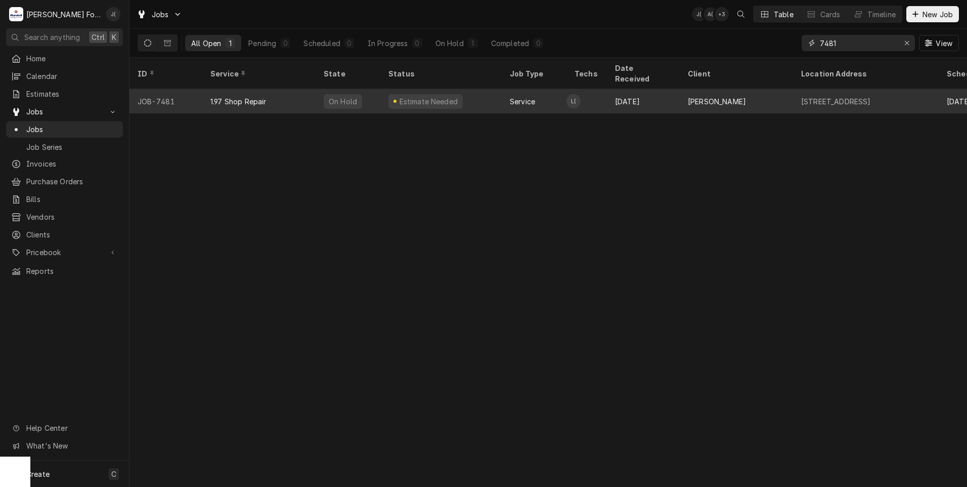
type input "7481"
click at [257, 96] on div "1.97 Shop Repair" at bounding box center [238, 101] width 56 height 11
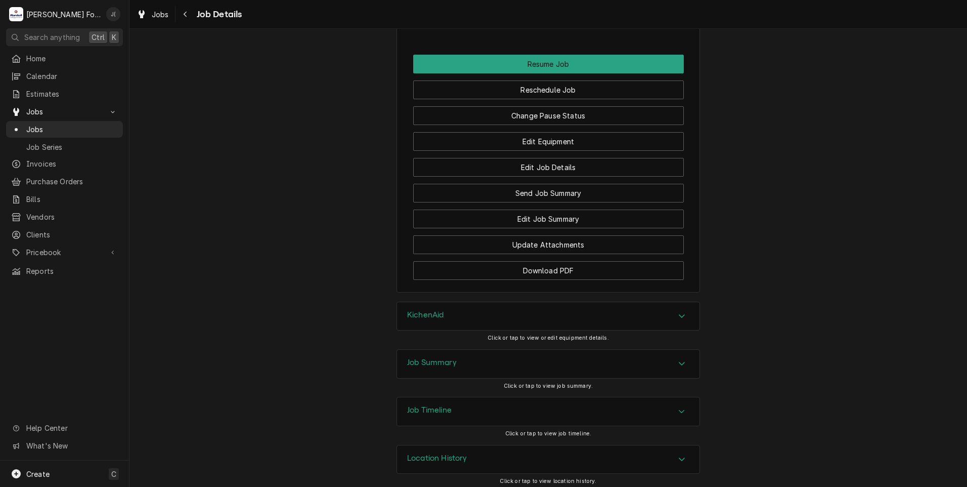
scroll to position [1039, 0]
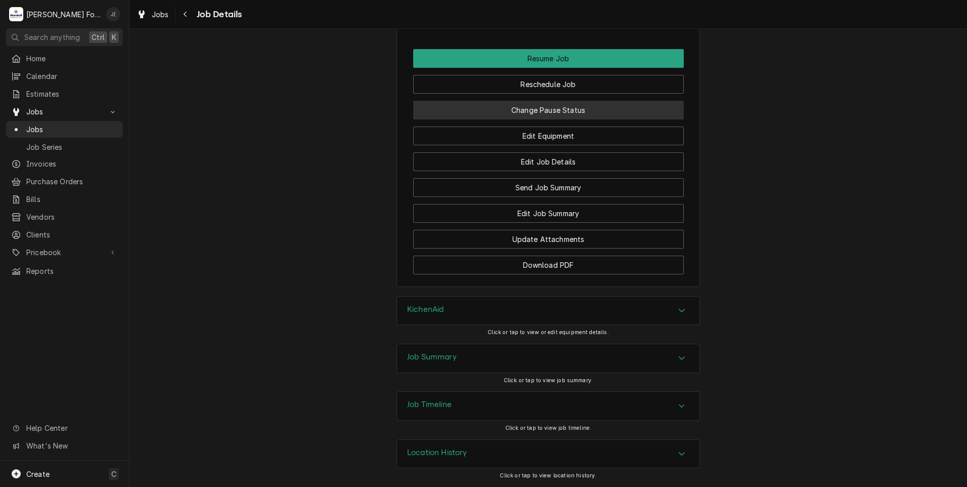
click at [503, 108] on button "Change Pause Status" at bounding box center [548, 110] width 271 height 19
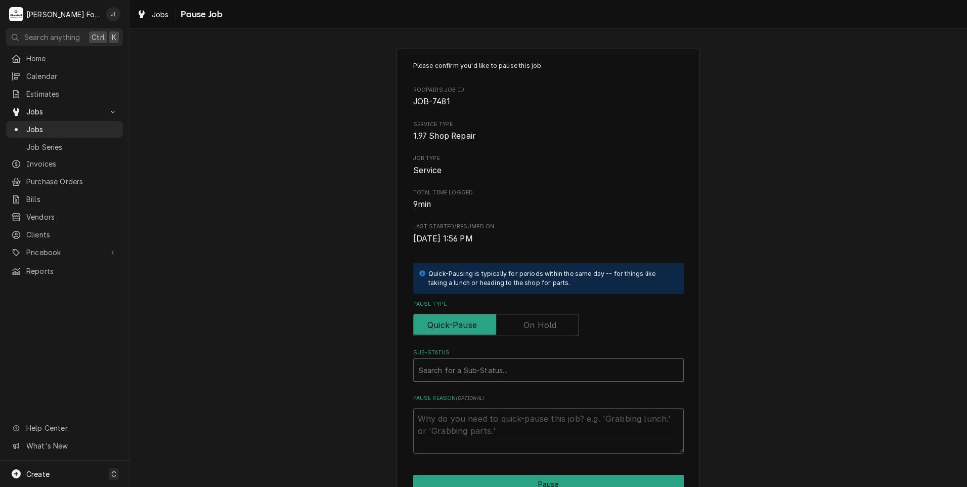
click at [540, 319] on label "Pause Type" at bounding box center [496, 325] width 166 height 22
click at [540, 319] on input "Pause Type" at bounding box center [496, 325] width 157 height 22
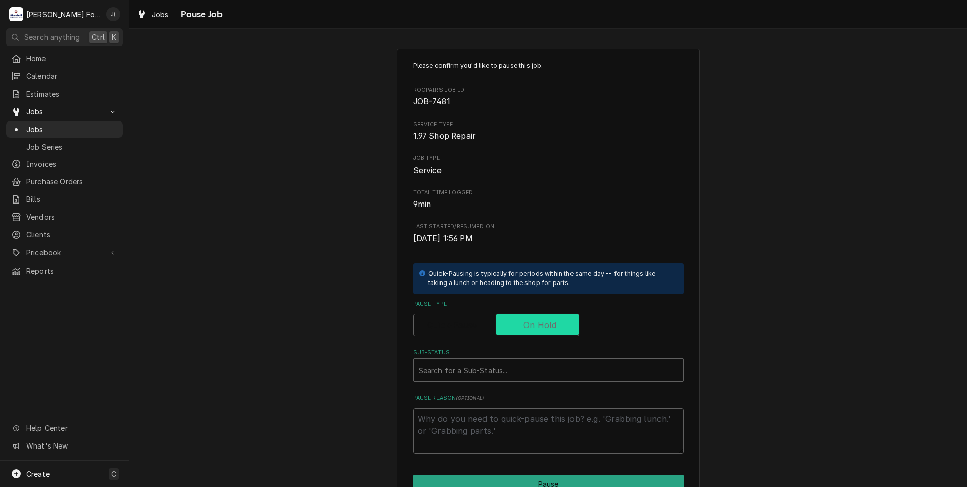
checkbox input "true"
click at [501, 369] on div "Sub-Status" at bounding box center [548, 370] width 259 height 18
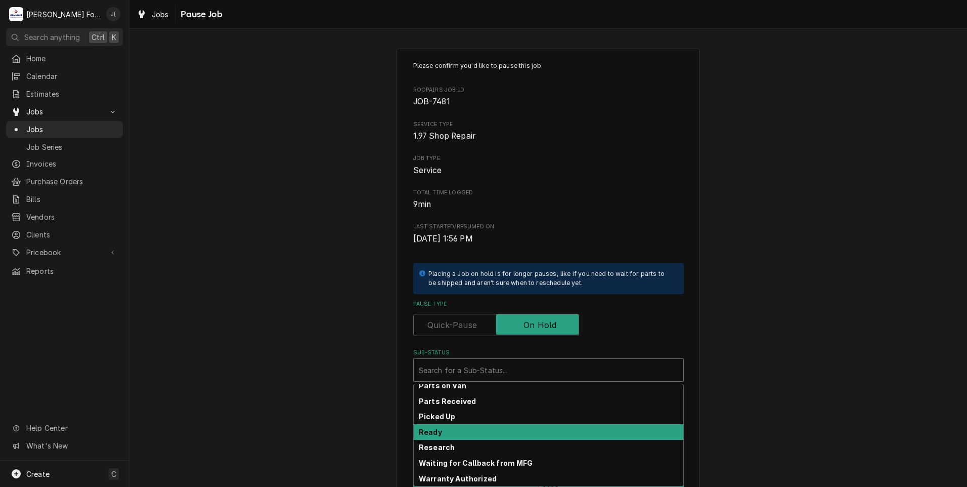
scroll to position [162, 0]
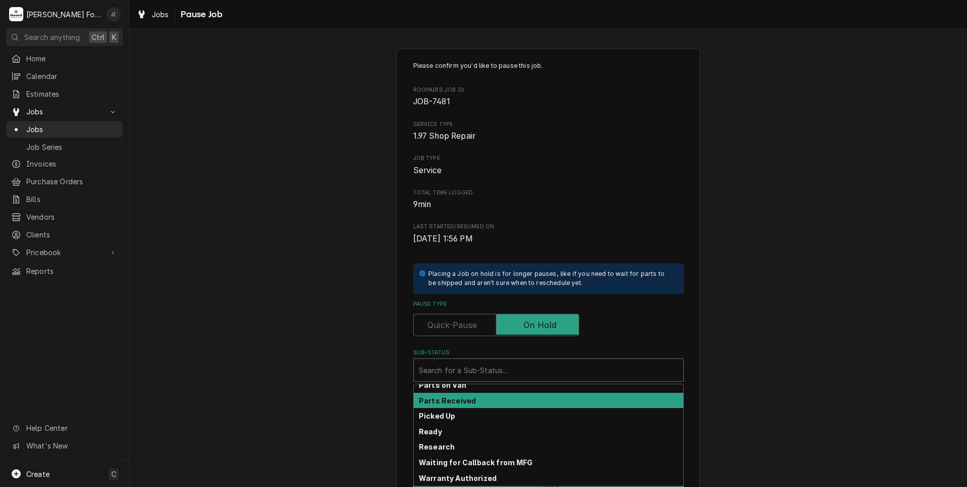
click at [448, 400] on strong "Parts Received" at bounding box center [447, 400] width 57 height 9
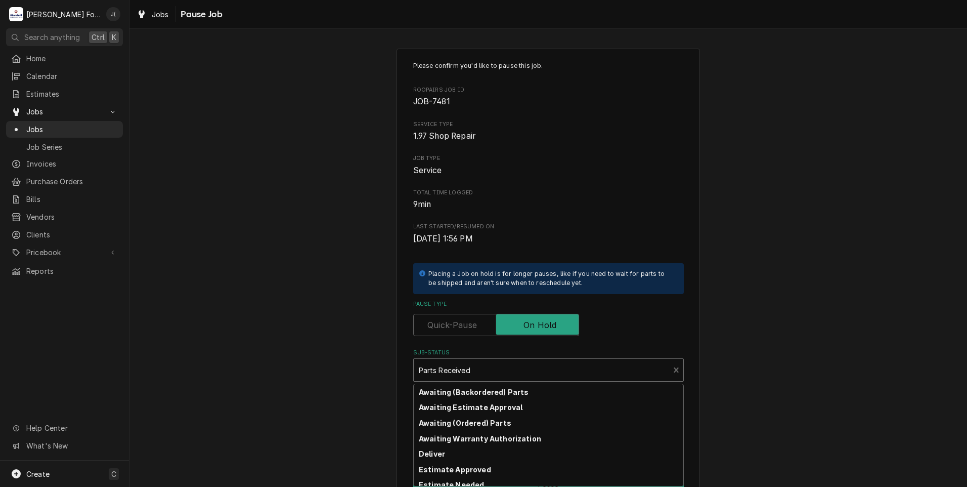
click at [484, 374] on div "Sub-Status" at bounding box center [542, 370] width 246 height 18
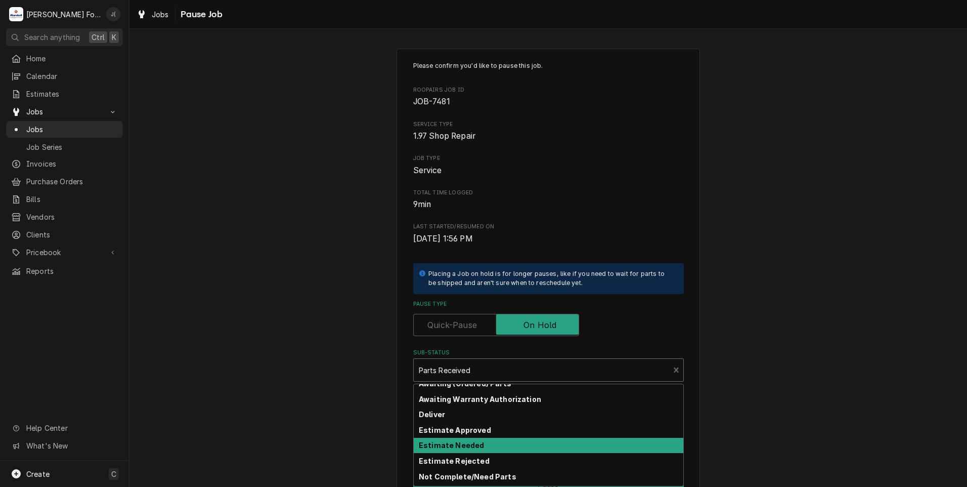
click at [471, 439] on div "Estimate Needed" at bounding box center [549, 445] width 270 height 16
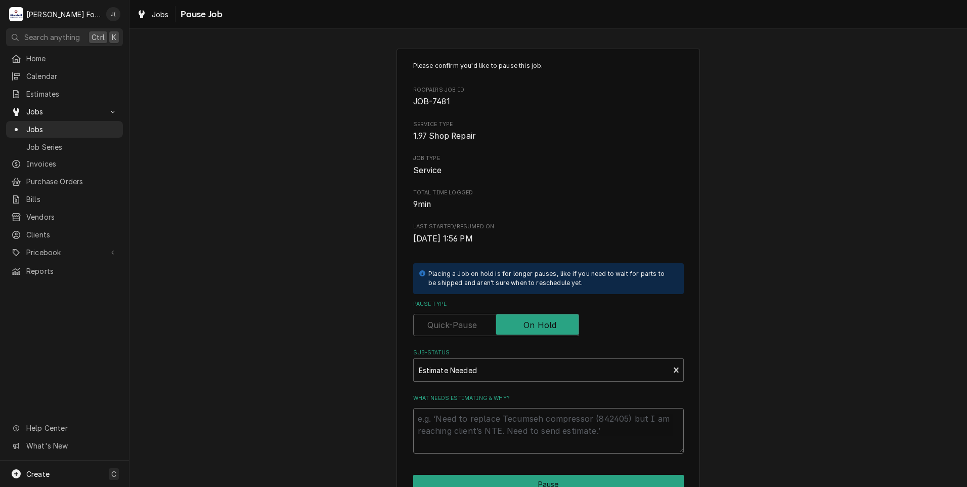
click at [469, 433] on textarea "What needs estimating & why?" at bounding box center [548, 431] width 271 height 46
type textarea "x"
type textarea "0"
type textarea "x"
type textarea "09"
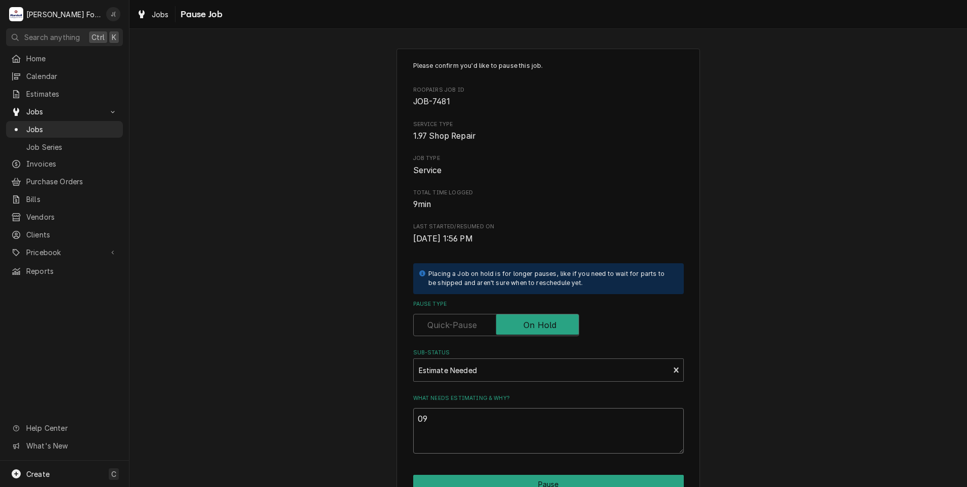
type textarea "x"
type textarea "0"
type textarea "x"
type textarea "P"
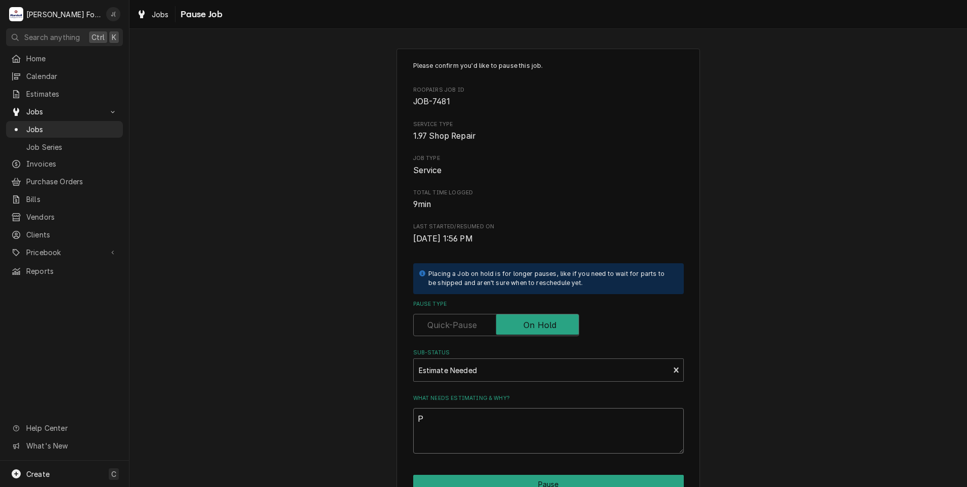
type textarea "x"
type textarea "PR"
type textarea "x"
type textarea "PRI"
type textarea "x"
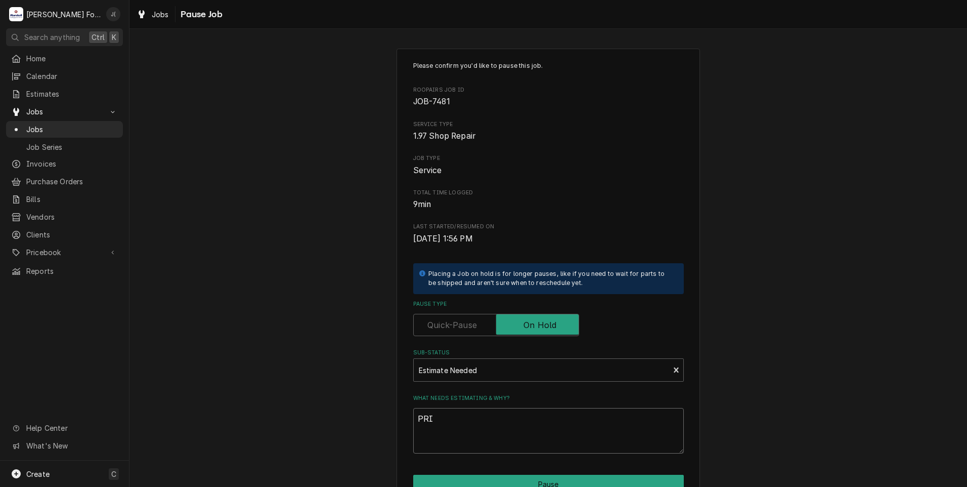
type textarea "PRIC"
type textarea "x"
type textarea "PRICE"
type textarea "x"
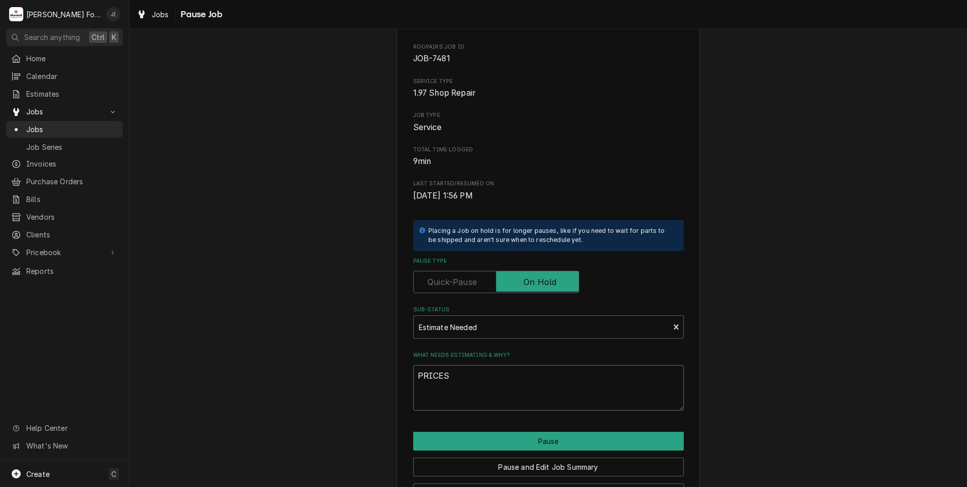
scroll to position [80, 0]
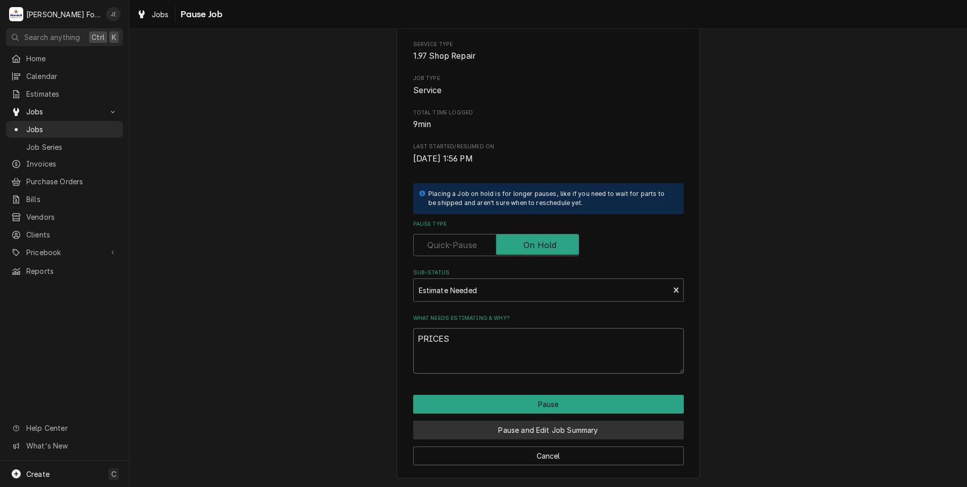
type textarea "PRICES"
click at [505, 429] on button "Pause and Edit Job Summary" at bounding box center [548, 429] width 271 height 19
type textarea "x"
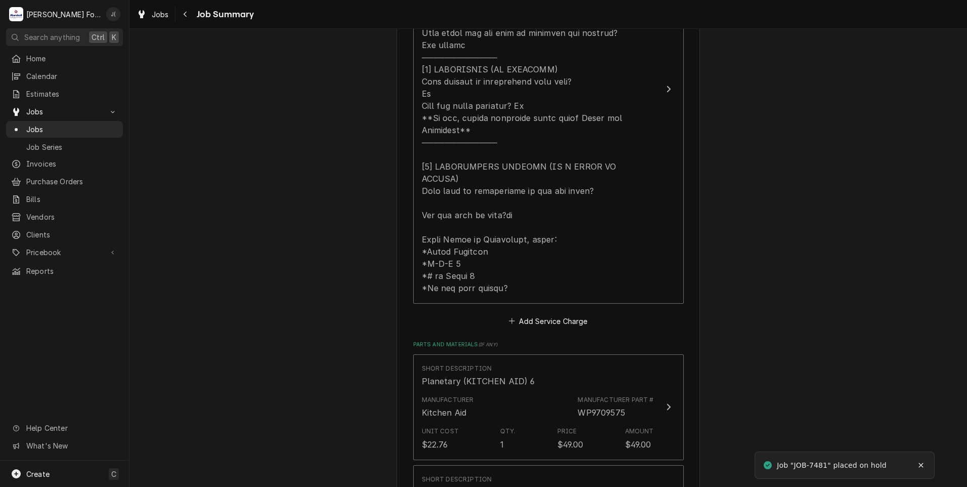
scroll to position [556, 0]
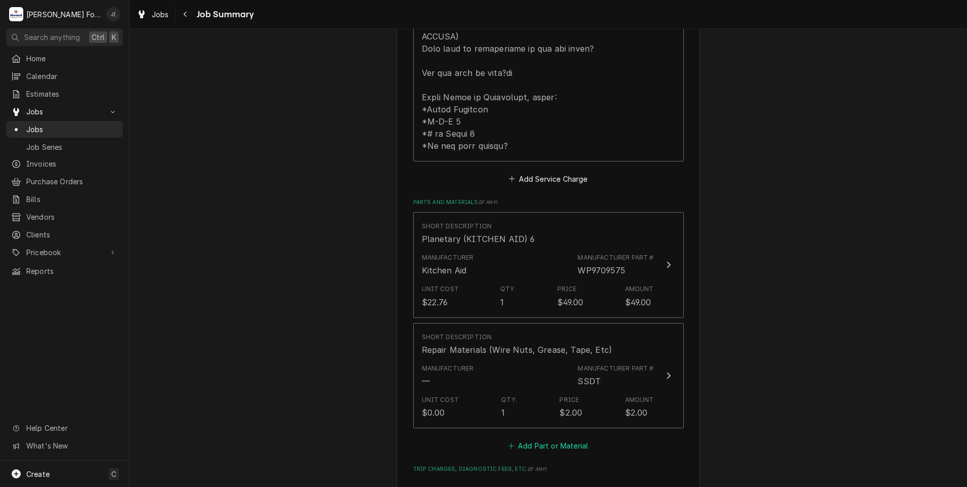
click at [571, 439] on button "Add Part or Material" at bounding box center [547, 446] width 83 height 14
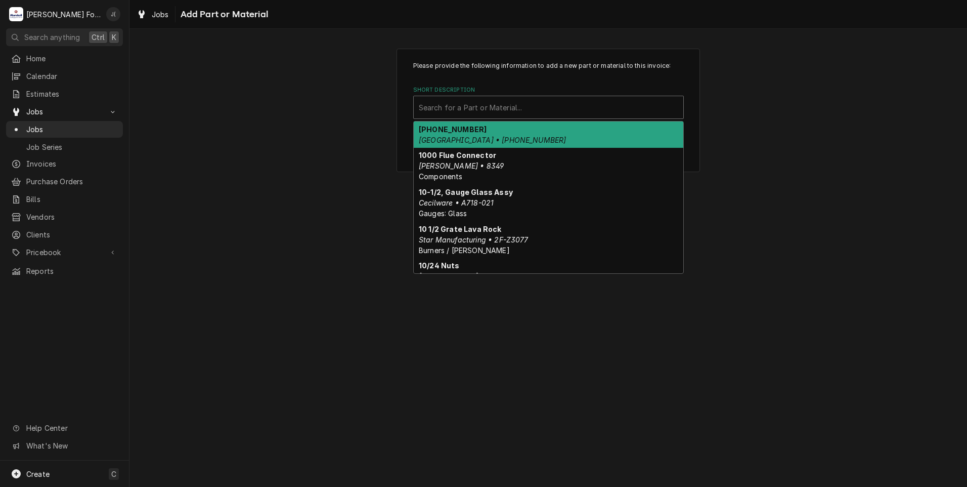
click at [534, 100] on div "Short Description" at bounding box center [548, 107] width 259 height 18
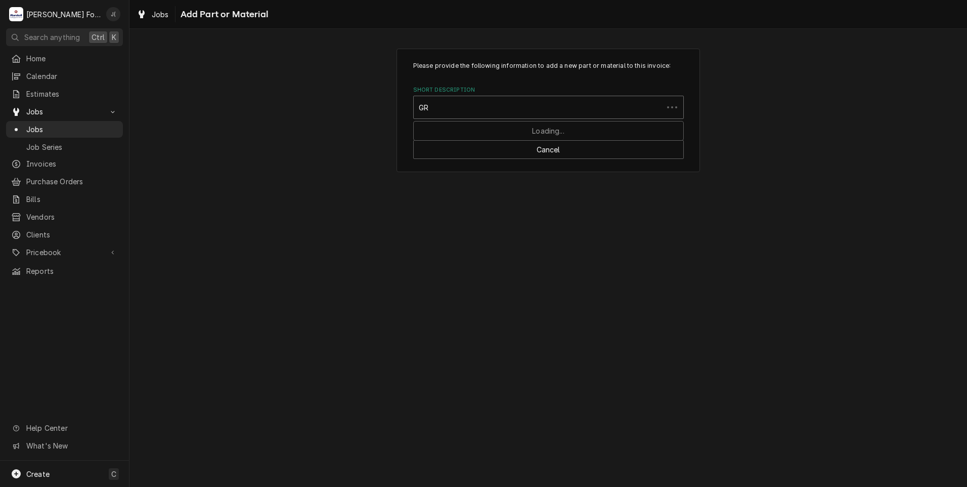
type input "GRE"
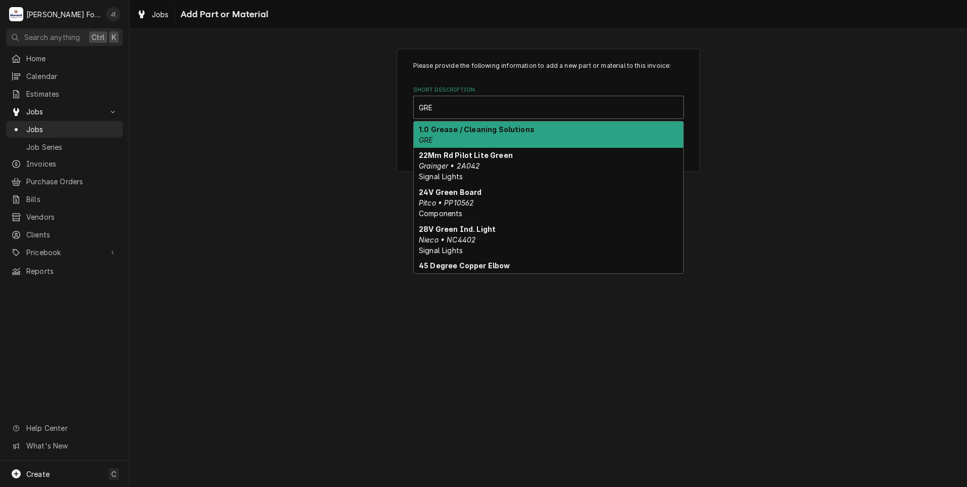
click at [524, 131] on strong "1.0 Grease / Cleaning Solutions" at bounding box center [477, 129] width 116 height 9
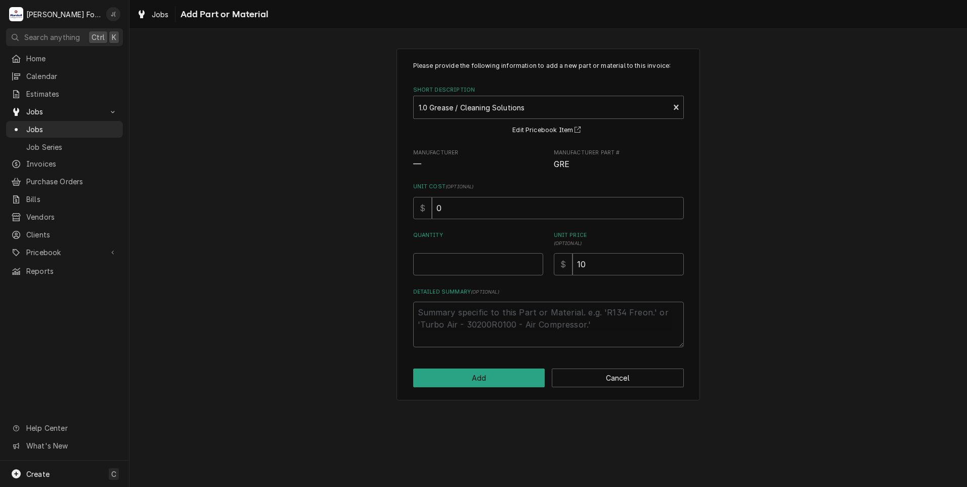
click at [464, 276] on div "Please provide the following information to add a new part or material to this …" at bounding box center [548, 204] width 271 height 286
click at [470, 266] on input "Quantity" at bounding box center [478, 264] width 130 height 22
type textarea "x"
type input "1"
click at [487, 377] on button "Add" at bounding box center [479, 377] width 132 height 19
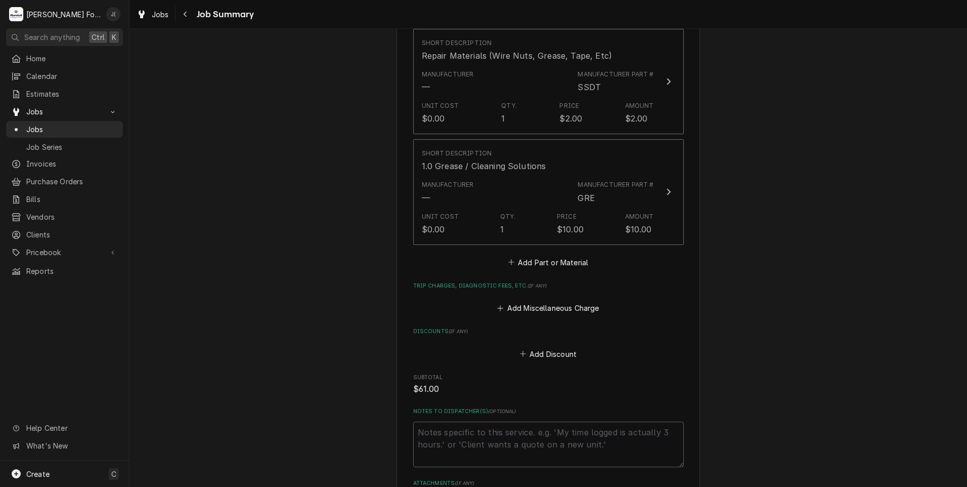
scroll to position [1009, 0]
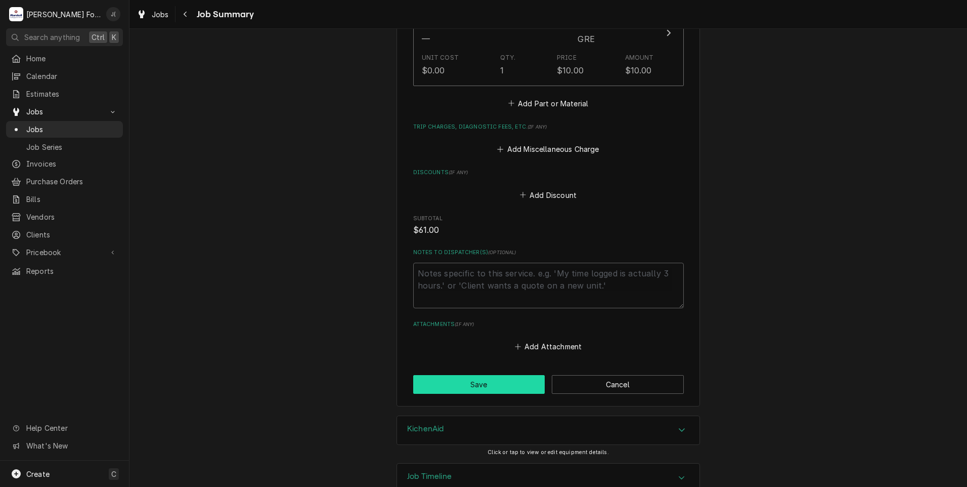
click at [463, 375] on button "Save" at bounding box center [479, 384] width 132 height 19
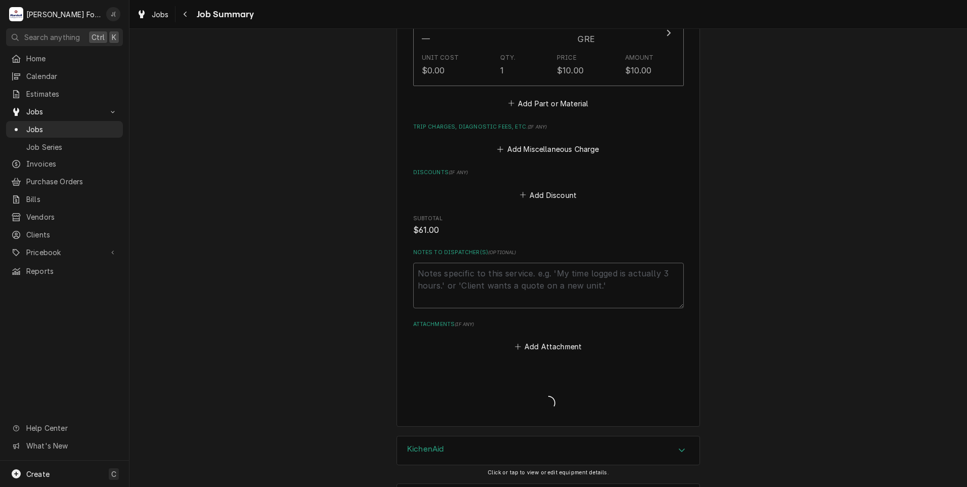
type textarea "x"
